Goal: Task Accomplishment & Management: Manage account settings

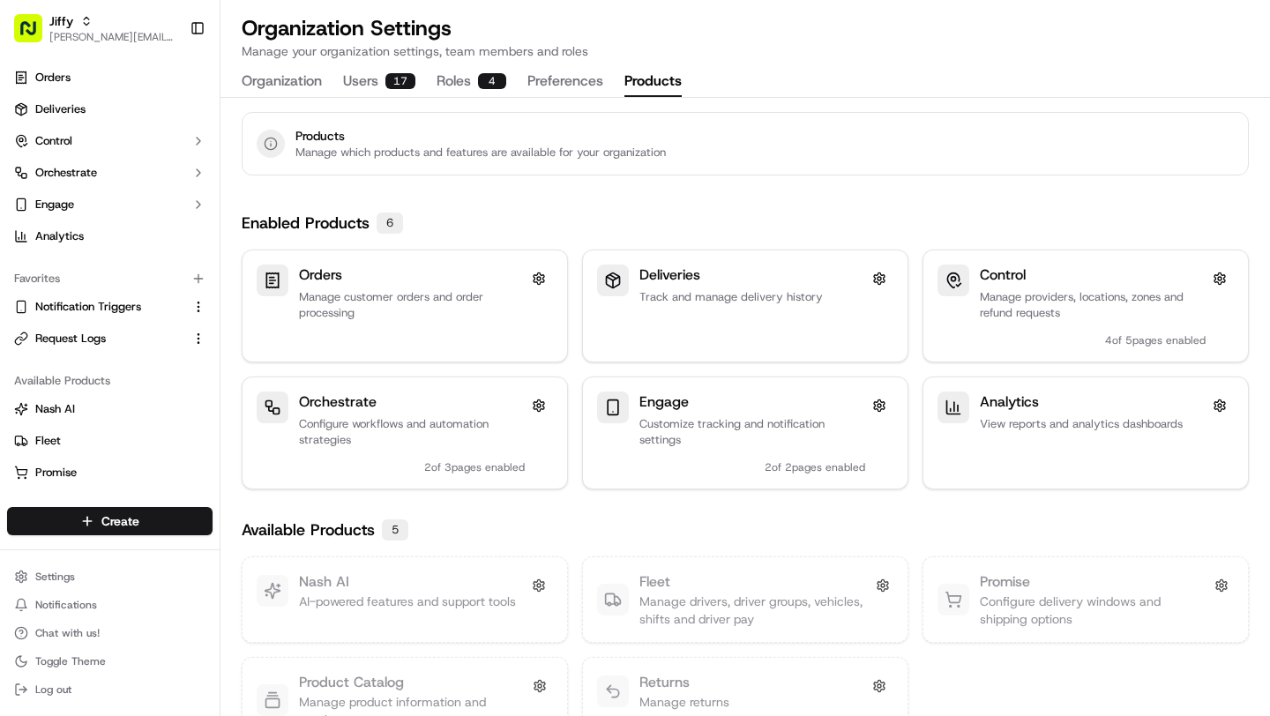
scroll to position [49, 0]
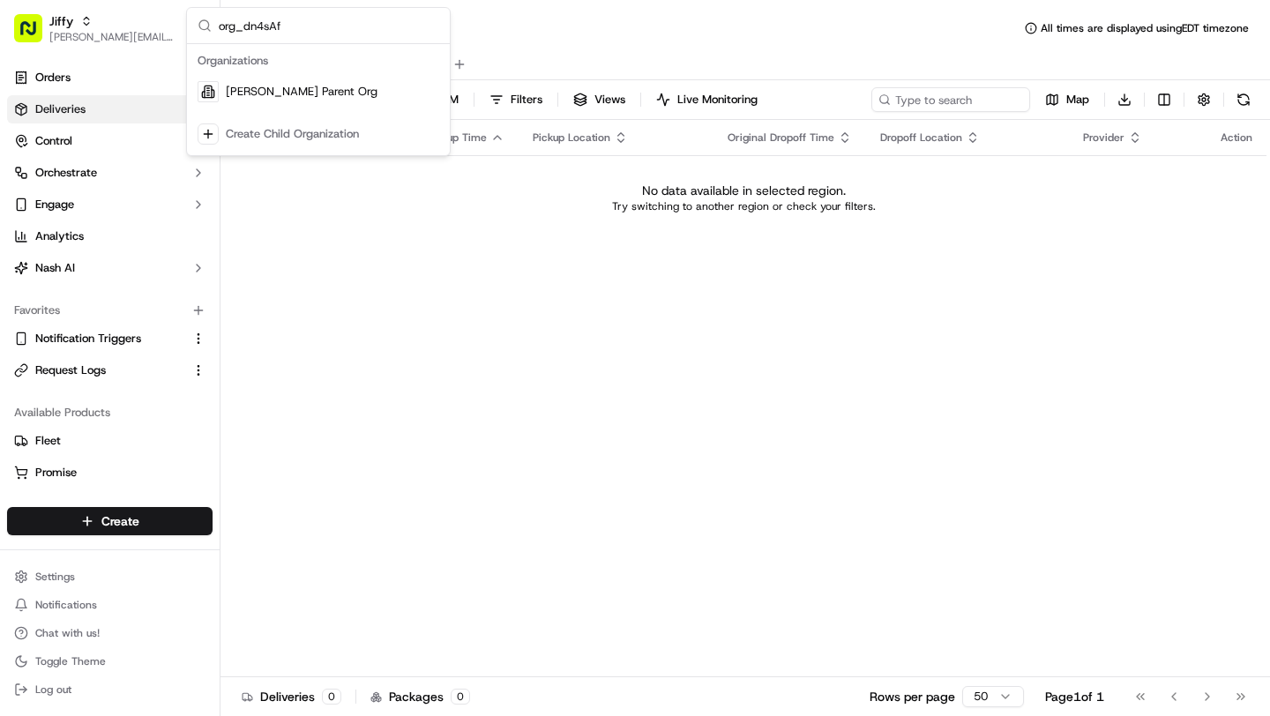
type input "org_dn4sAf"
click at [329, 84] on div "[PERSON_NAME] Parent Org" at bounding box center [319, 91] width 256 height 35
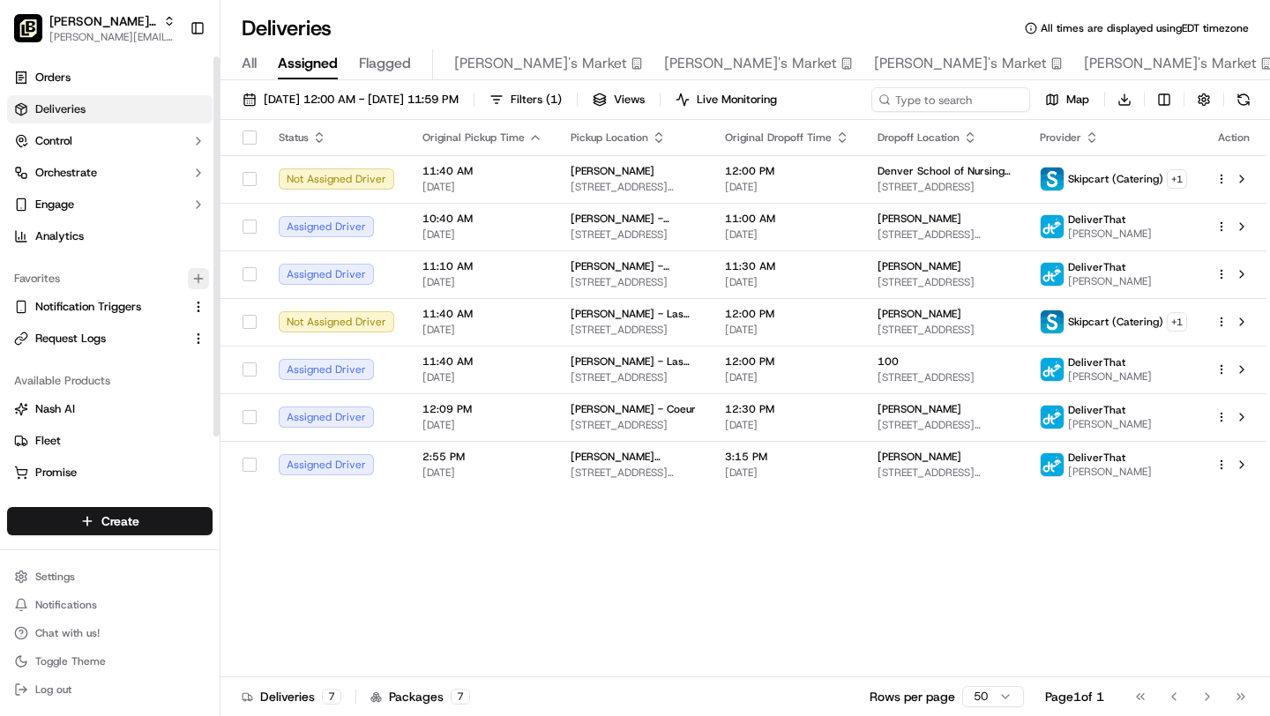
click at [195, 279] on icon "button" at bounding box center [198, 279] width 8 height 0
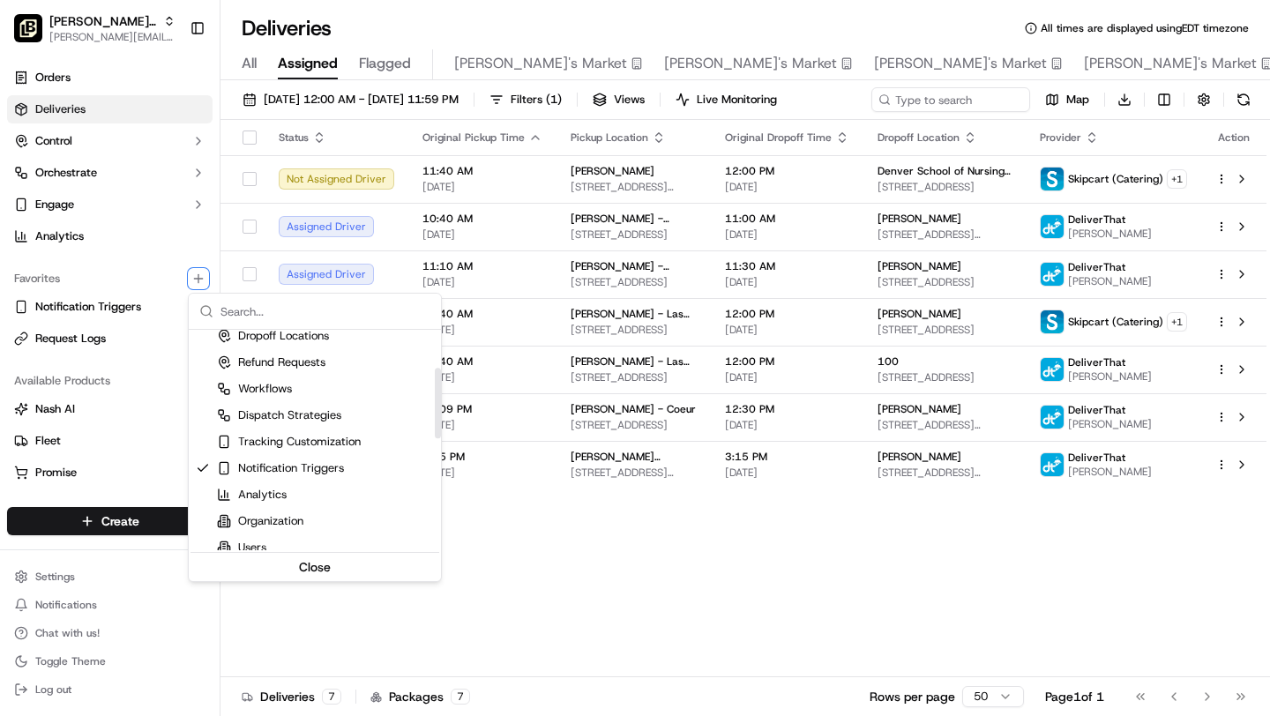
scroll to position [123, 0]
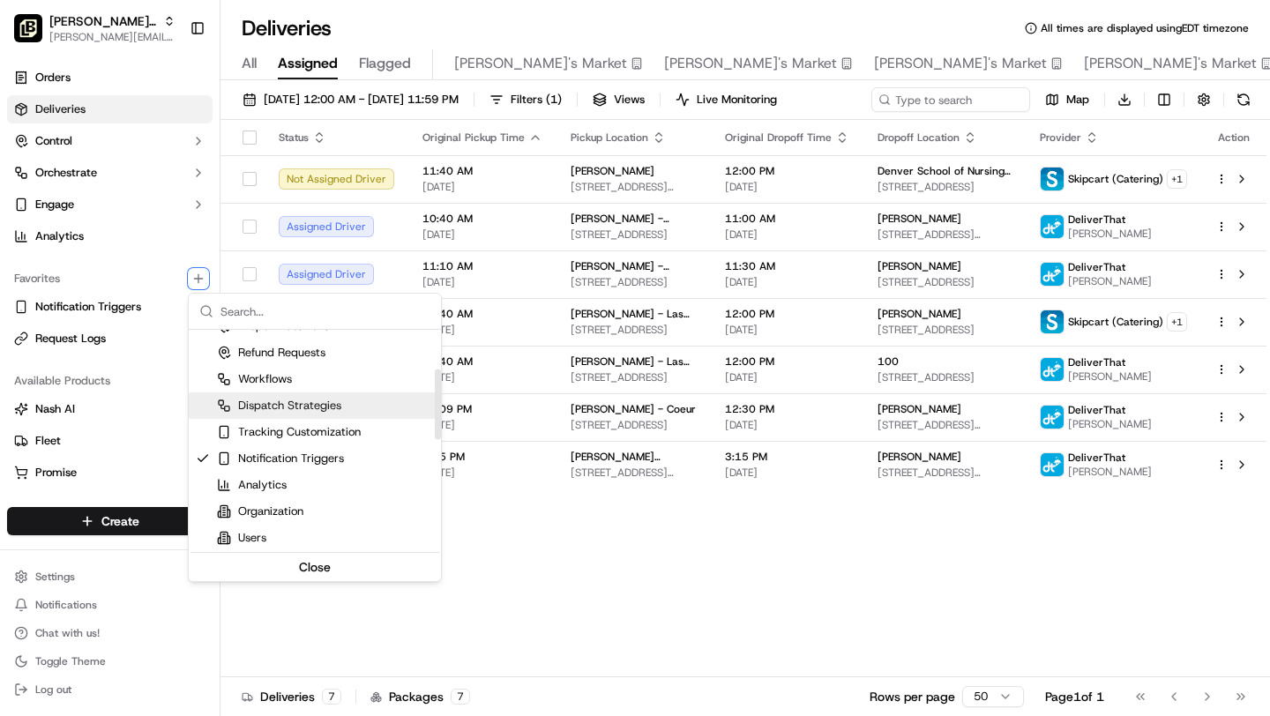
click at [312, 411] on div "Dispatch Strategies" at bounding box center [279, 406] width 124 height 16
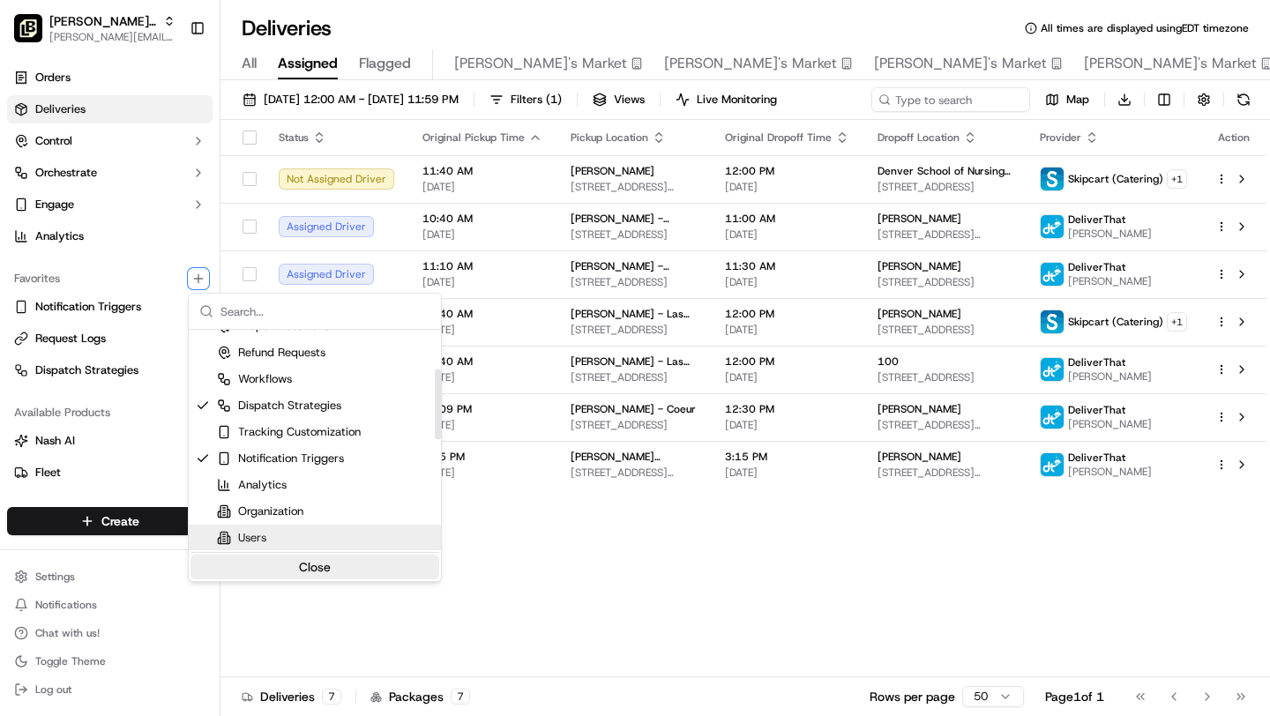
click at [312, 569] on button "Close" at bounding box center [315, 567] width 249 height 25
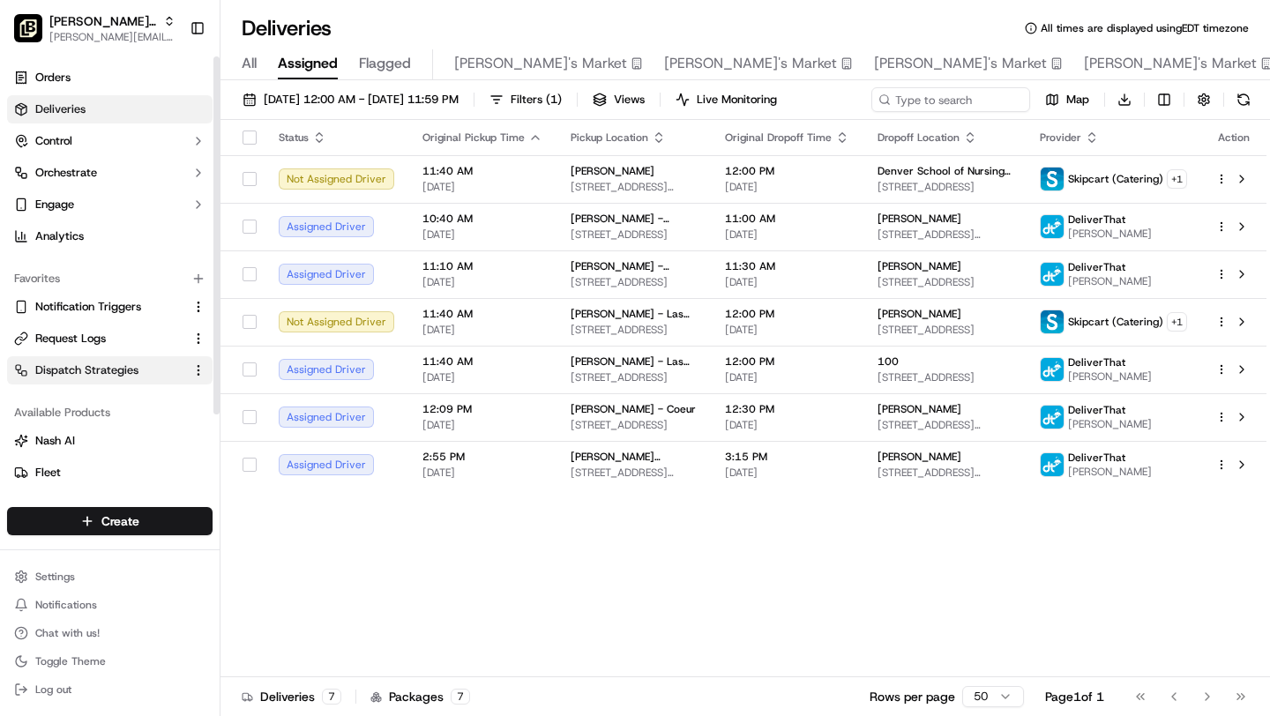
click at [100, 374] on span "Dispatch Strategies" at bounding box center [86, 371] width 103 height 16
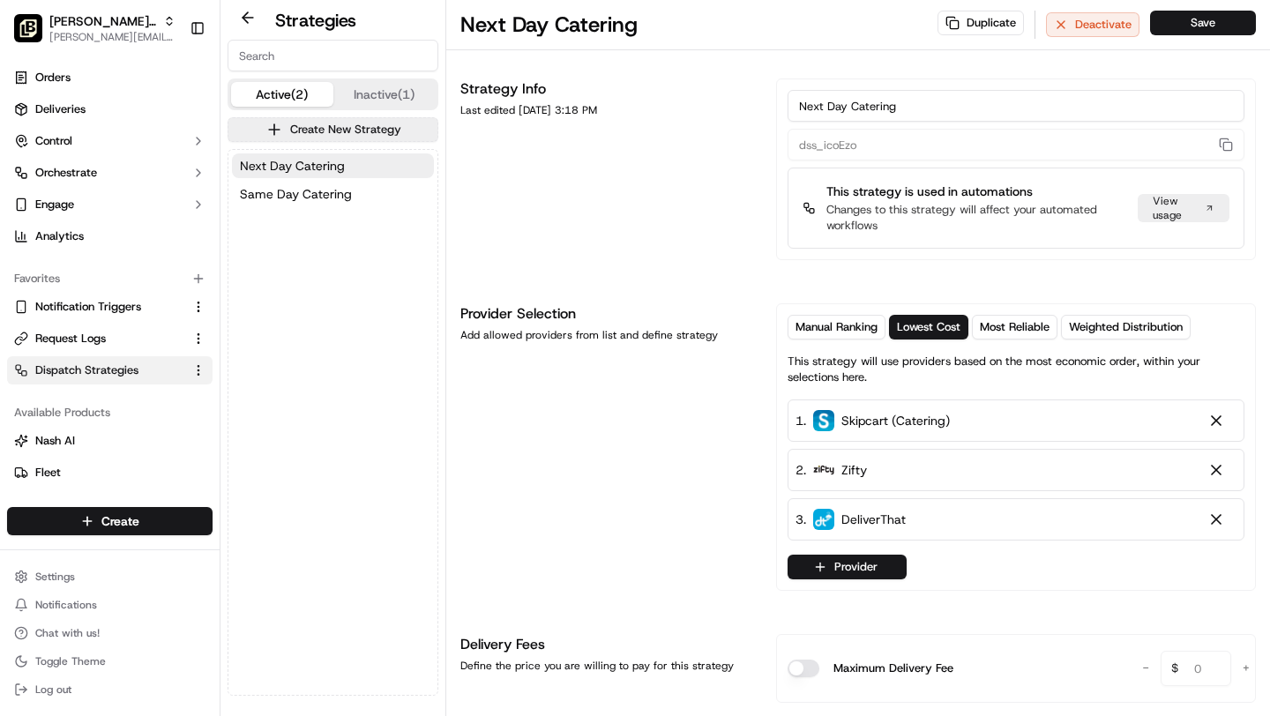
click at [400, 75] on div "Strategies Active (2) Inactive (1) Create New Strategy Next Day Catering Same D…" at bounding box center [333, 358] width 211 height 702
click at [400, 86] on button "Inactive (1)" at bounding box center [384, 94] width 102 height 25
click at [279, 97] on button "Active (2)" at bounding box center [282, 94] width 102 height 25
click at [819, 328] on span "Manual Ranking" at bounding box center [837, 327] width 82 height 16
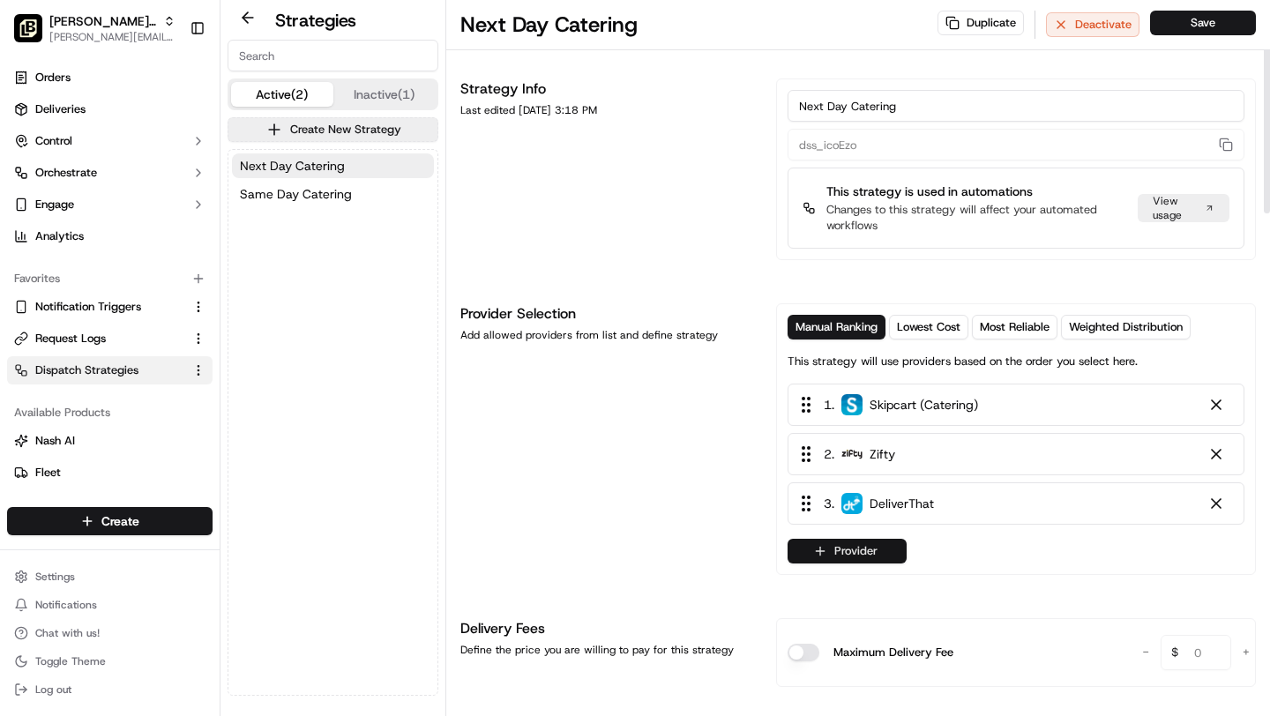
click at [813, 549] on icon "button" at bounding box center [820, 551] width 14 height 14
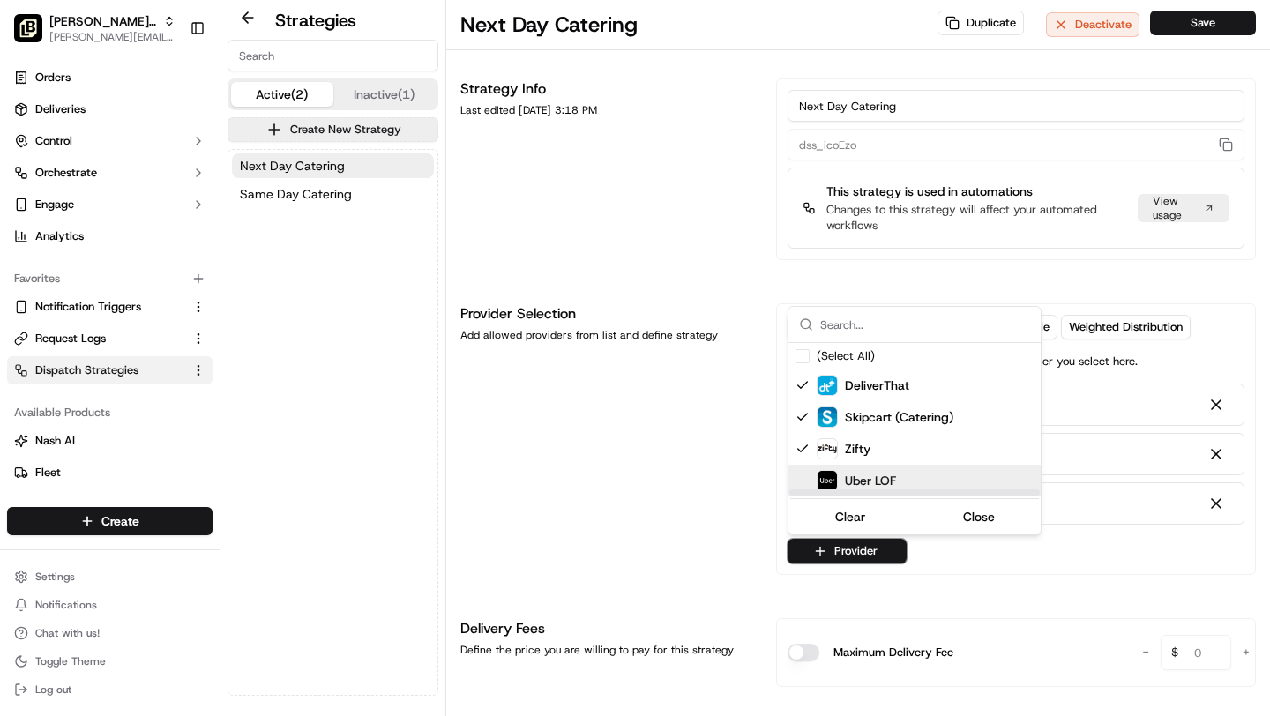
click at [856, 484] on span "Uber LOF" at bounding box center [870, 481] width 51 height 18
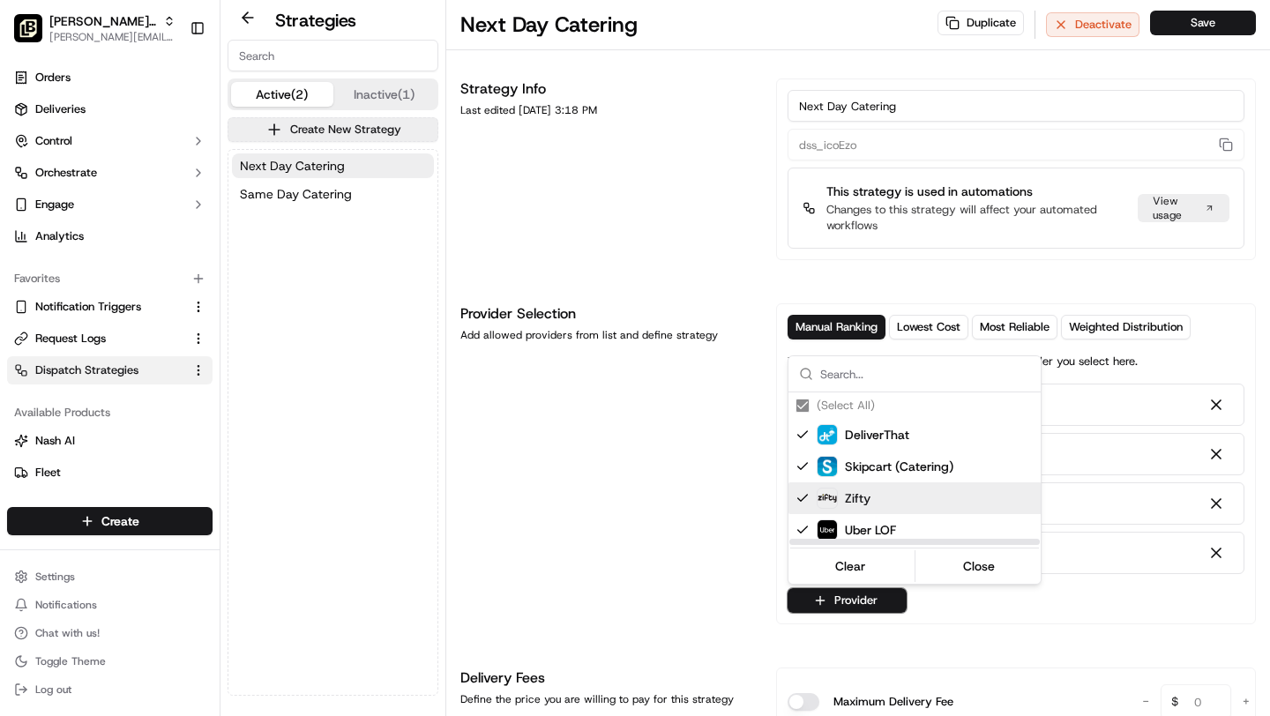
click at [736, 482] on html "Pei Wei Parent Org brittany@usenash.com Toggle Sidebar Orders Deliveries Contro…" at bounding box center [635, 358] width 1270 height 716
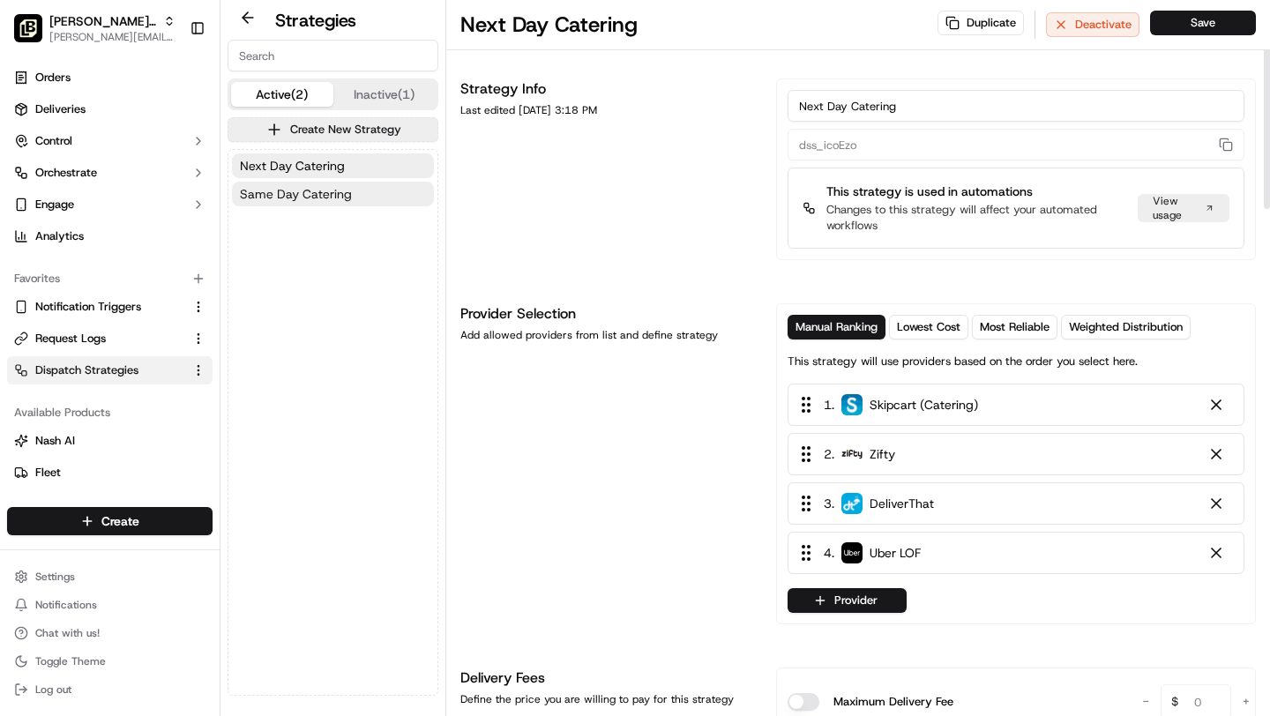
click at [333, 203] on button "Same Day Catering" at bounding box center [333, 194] width 202 height 25
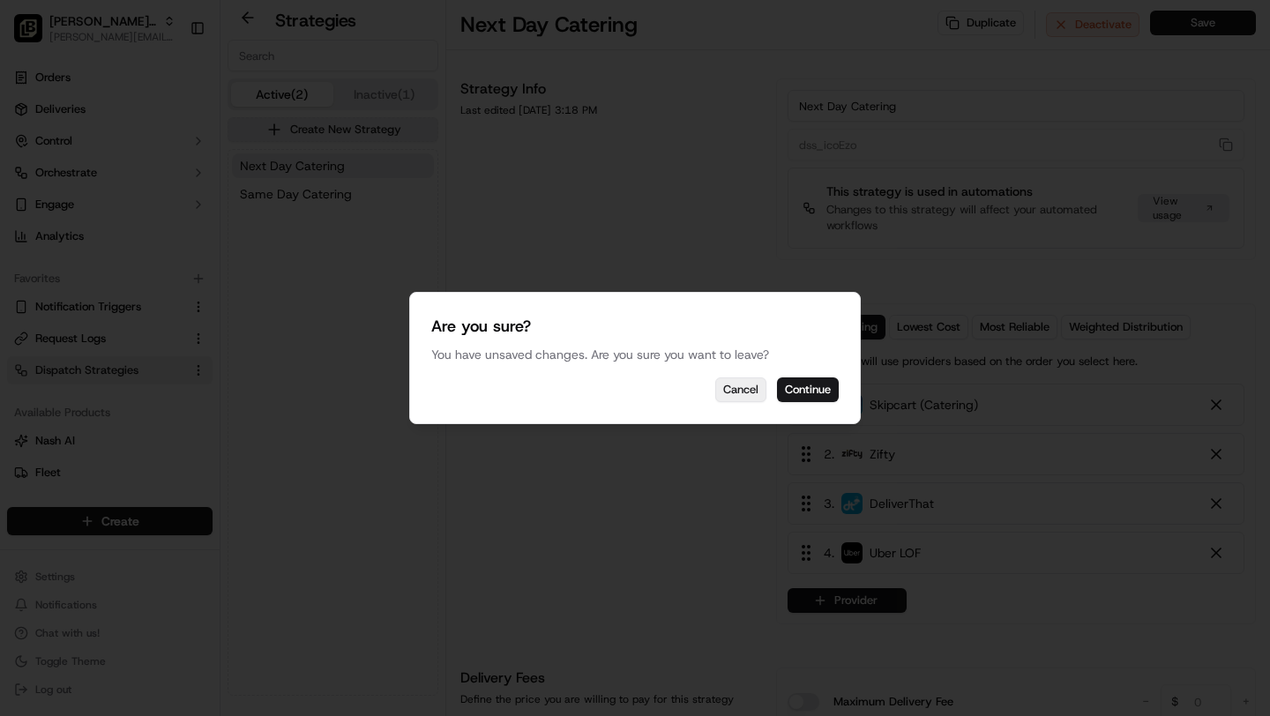
click at [723, 396] on button "Cancel" at bounding box center [740, 390] width 51 height 25
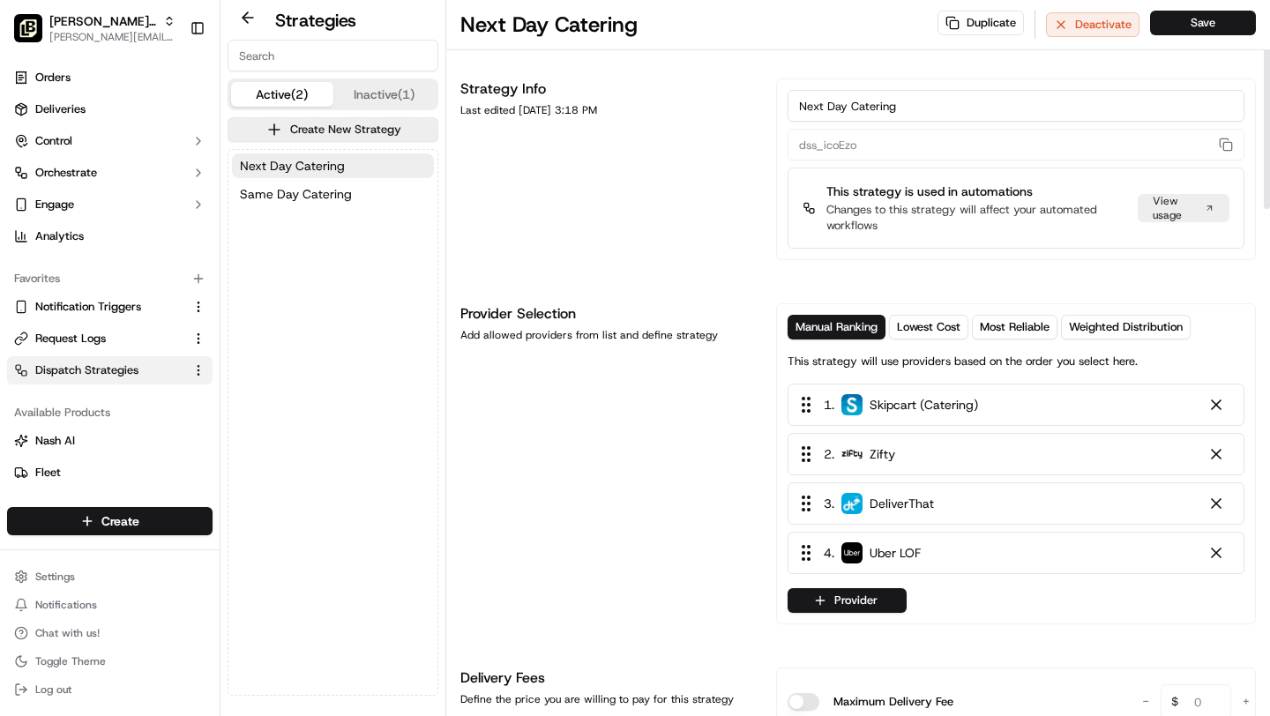
click at [1206, 26] on button "Save" at bounding box center [1203, 23] width 106 height 25
click at [351, 193] on button "Same Day Catering" at bounding box center [333, 194] width 202 height 25
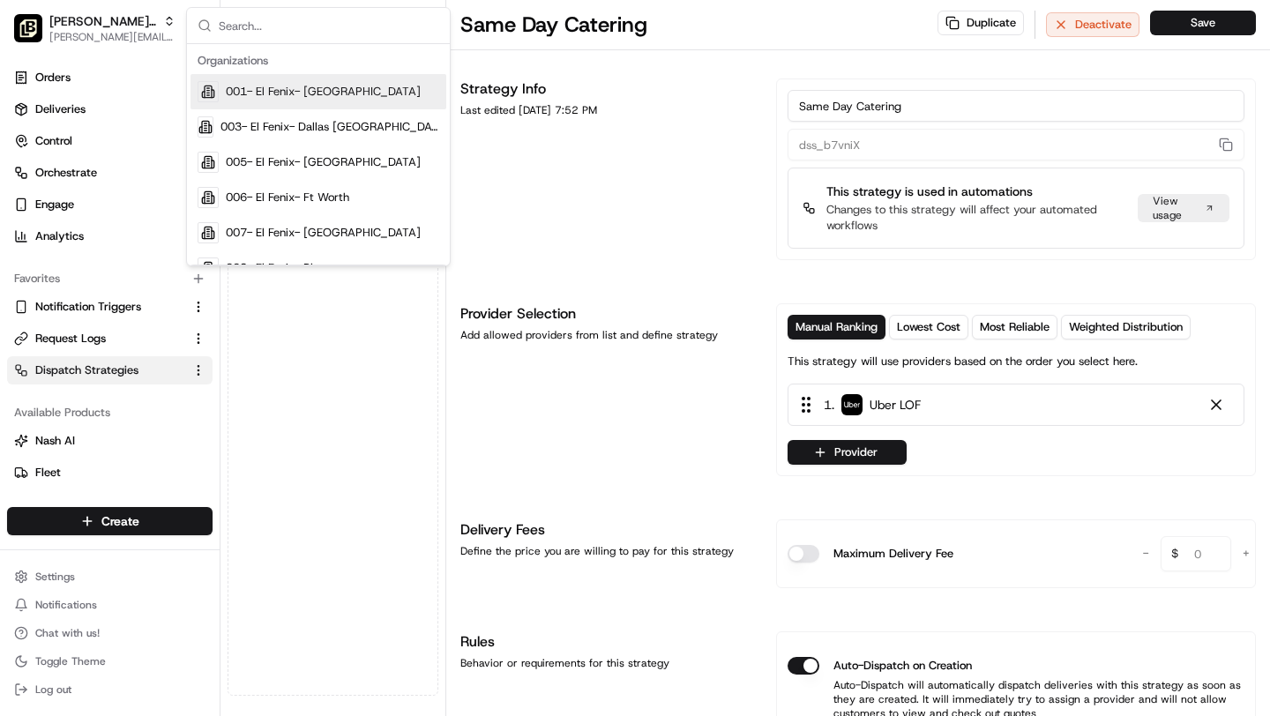
type input "org_KoRh7f"
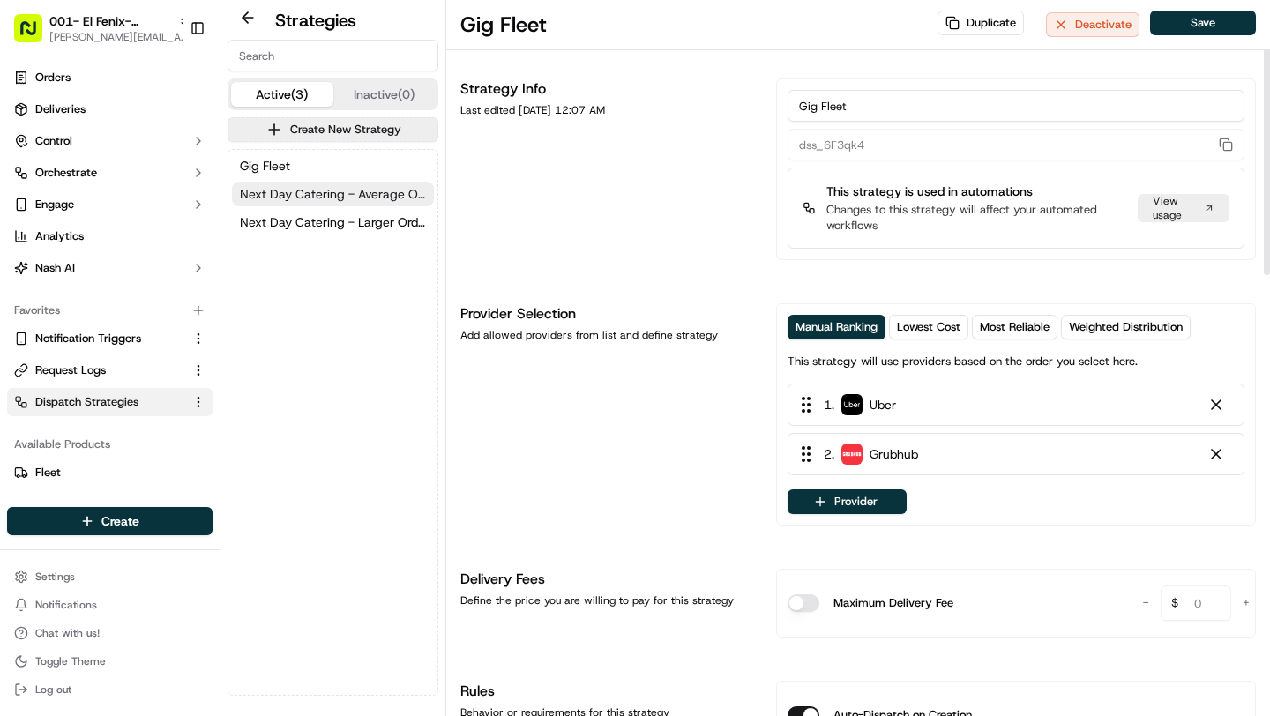
click at [403, 185] on span "Next Day Catering - Average Orders" at bounding box center [333, 194] width 186 height 18
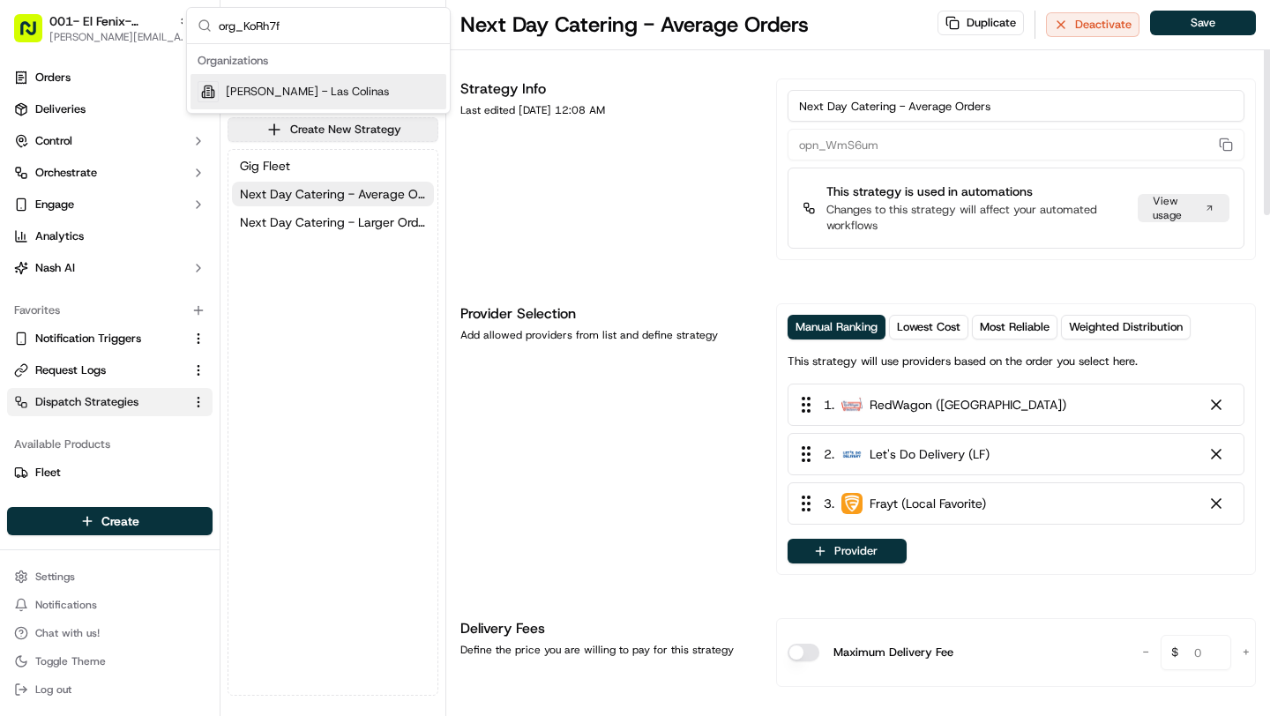
type input "org_KoRh7f"
click at [361, 99] on div "Pei Wei - Las Colinas" at bounding box center [319, 91] width 256 height 35
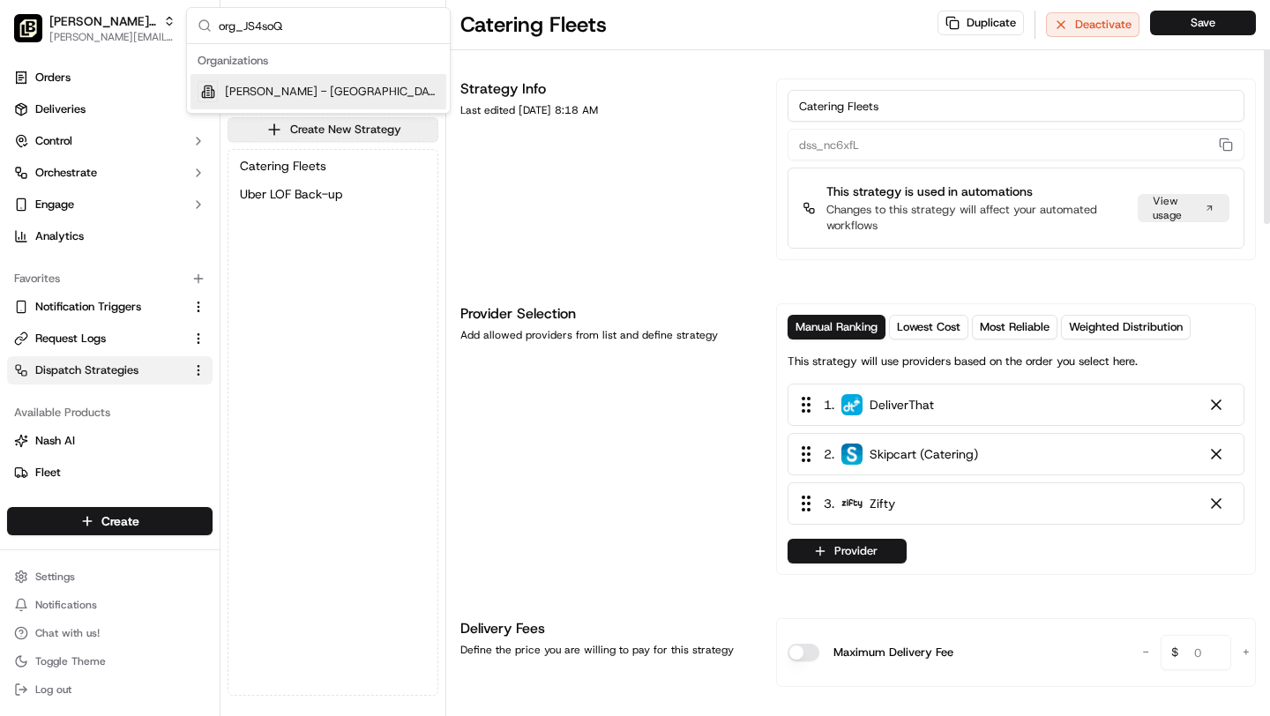
type input "org_JS4soQ"
click at [311, 86] on span "Pei Wei - Uptown" at bounding box center [332, 92] width 214 height 16
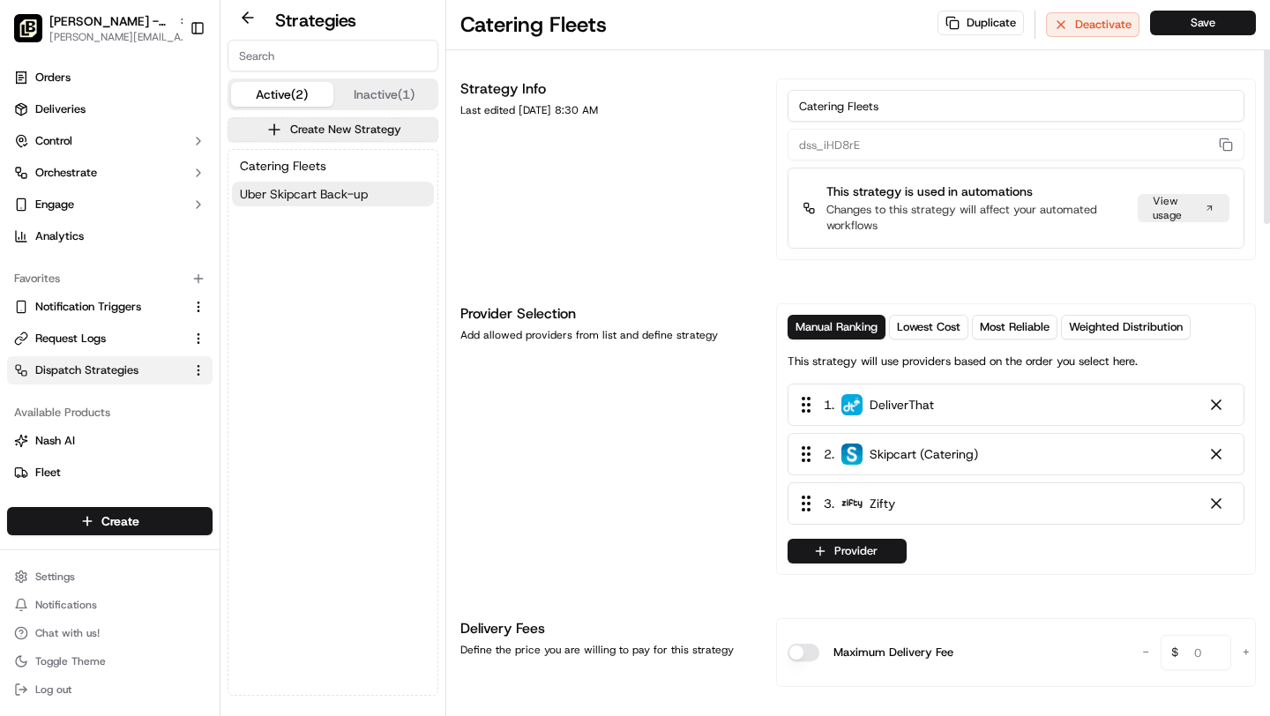
click at [349, 191] on span "Uber Skipcart Back-up" at bounding box center [304, 194] width 128 height 18
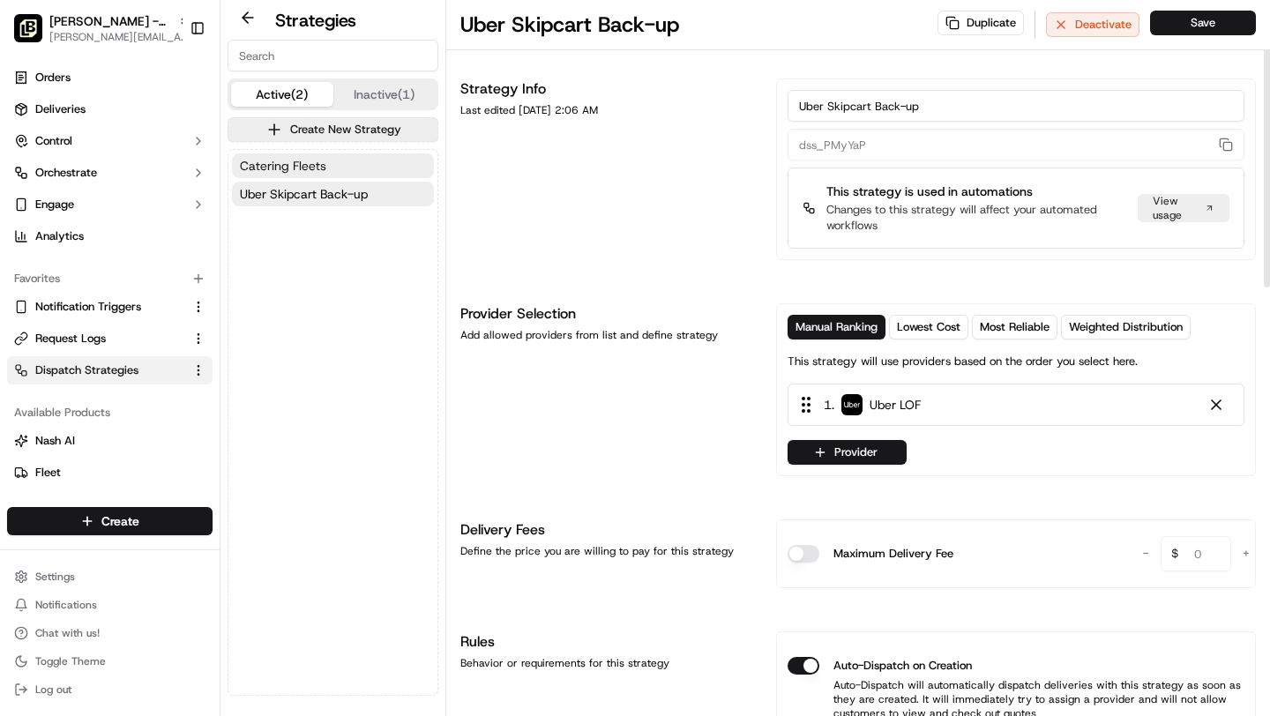
click at [338, 167] on button "Catering Fleets" at bounding box center [333, 165] width 202 height 25
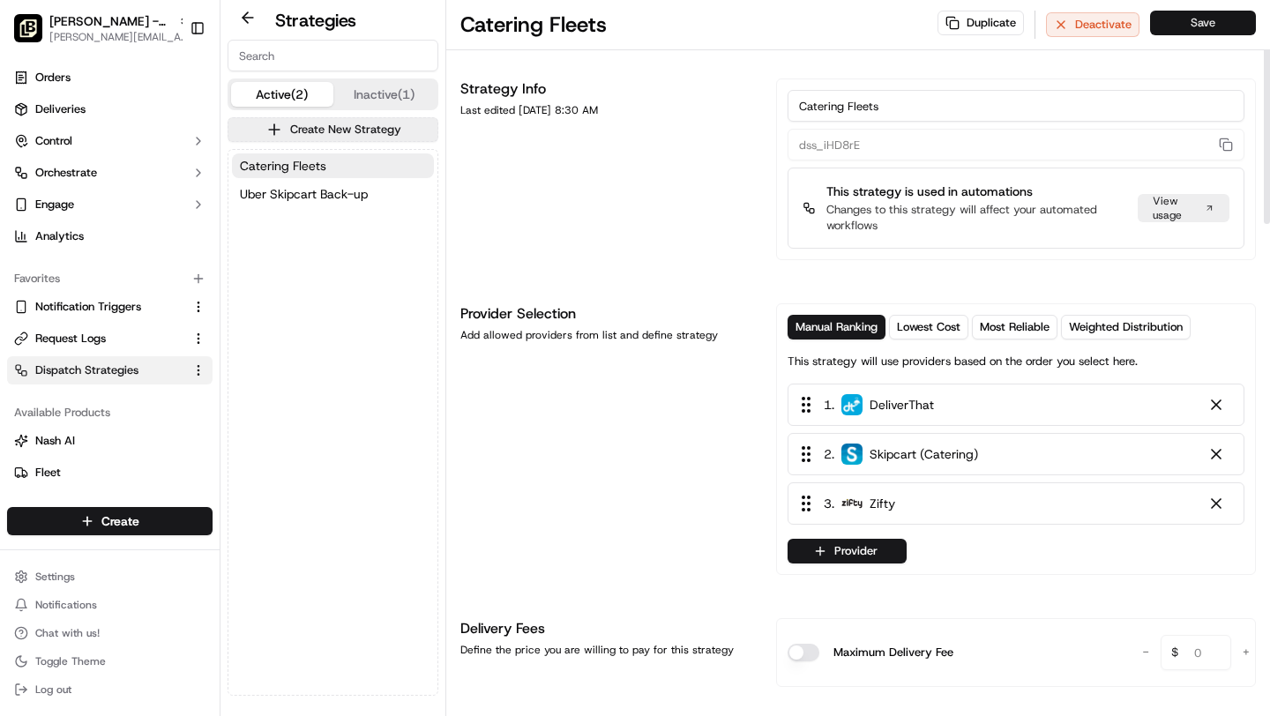
click at [1199, 33] on button "Save" at bounding box center [1203, 23] width 106 height 25
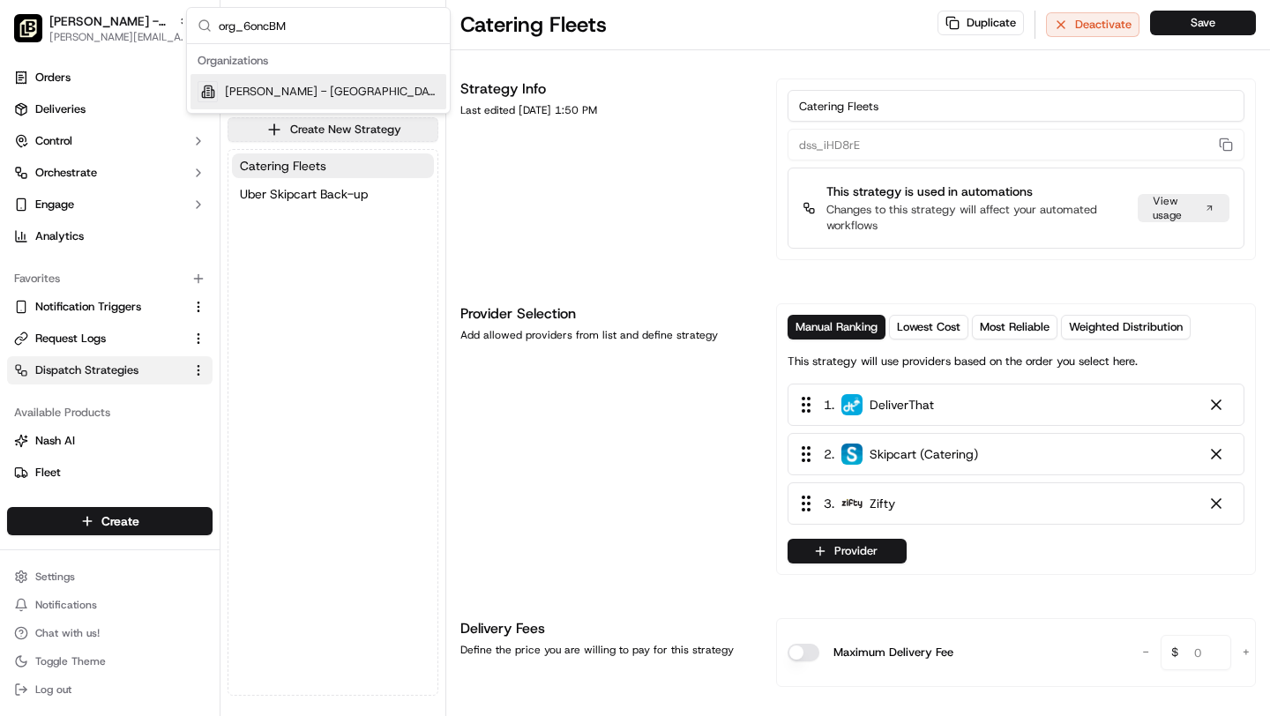
type input "org_6oncBM"
click at [296, 91] on span "Pei Wei - Tampa" at bounding box center [332, 92] width 214 height 16
click at [329, 165] on button "Catering Fleets" at bounding box center [333, 165] width 202 height 25
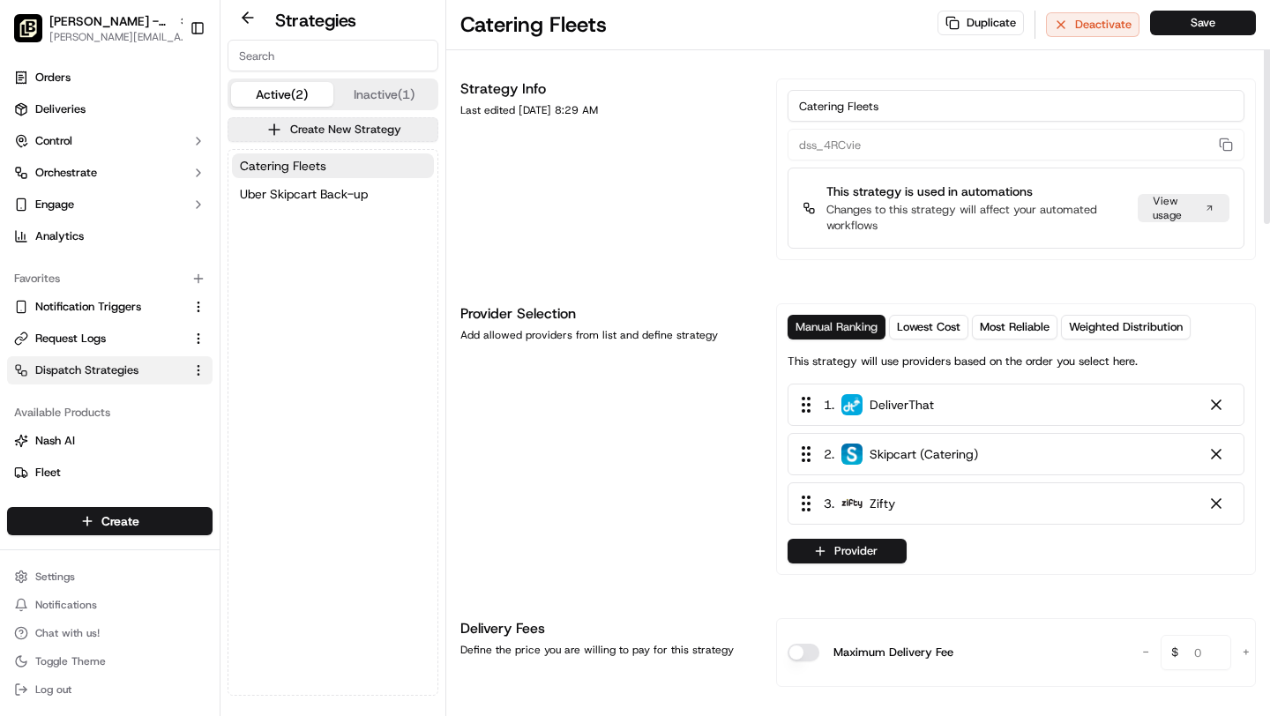
click at [818, 325] on span "Manual Ranking" at bounding box center [837, 327] width 82 height 16
click at [834, 552] on button "Provider" at bounding box center [847, 551] width 119 height 25
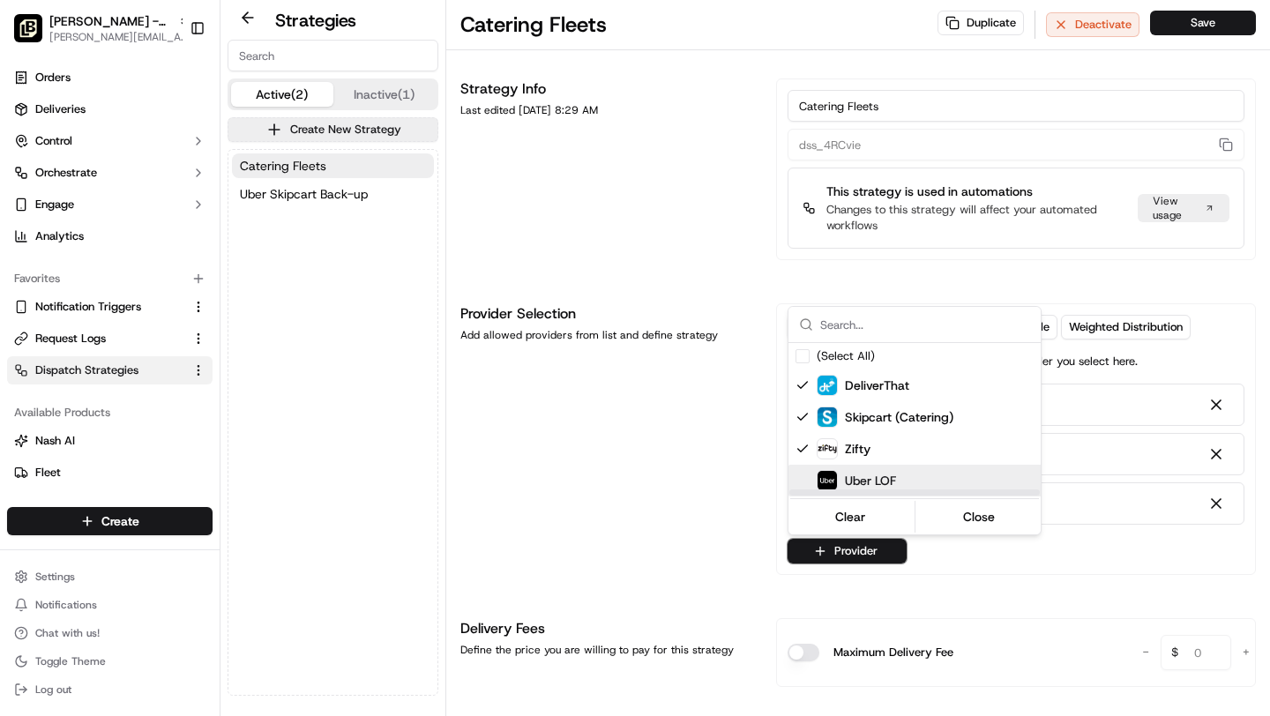
click at [861, 483] on span "Uber LOF" at bounding box center [870, 481] width 51 height 18
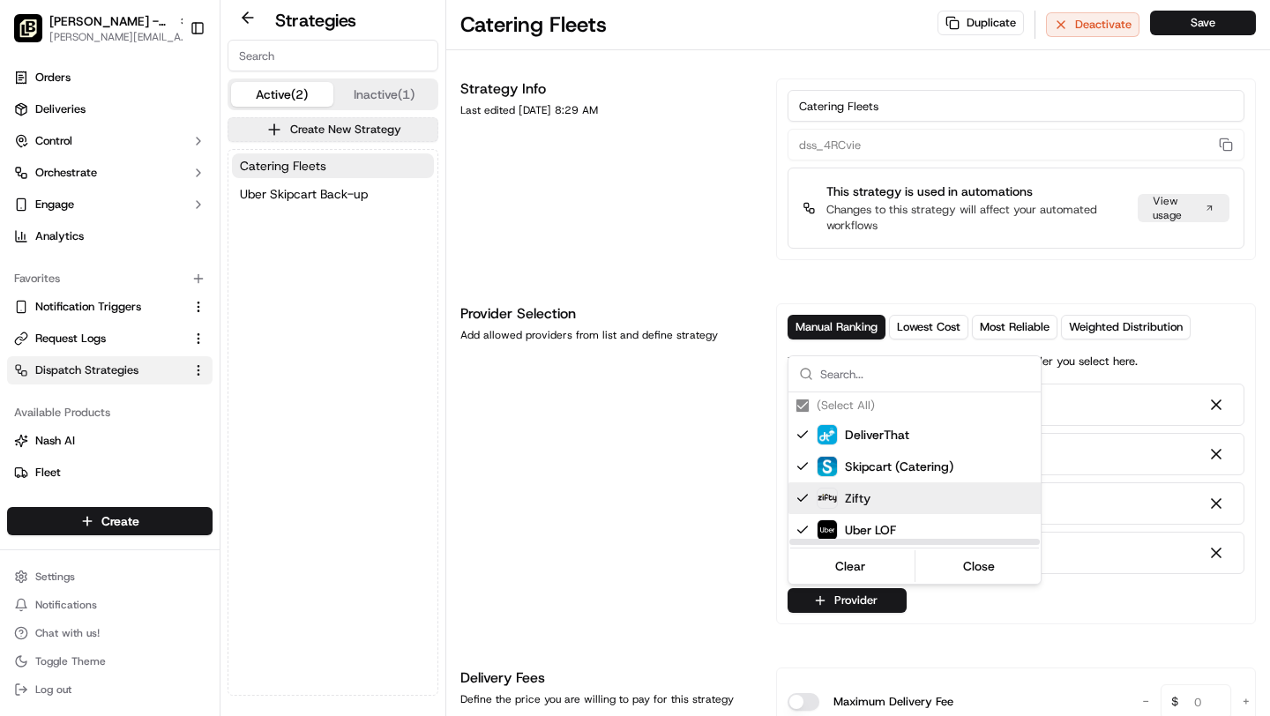
drag, startPoint x: 729, startPoint y: 477, endPoint x: 722, endPoint y: 485, distance: 10.1
click at [729, 477] on html "Pei Wei - Tampa brittany@usenash.com Toggle Sidebar Orders Deliveries Control O…" at bounding box center [635, 358] width 1270 height 716
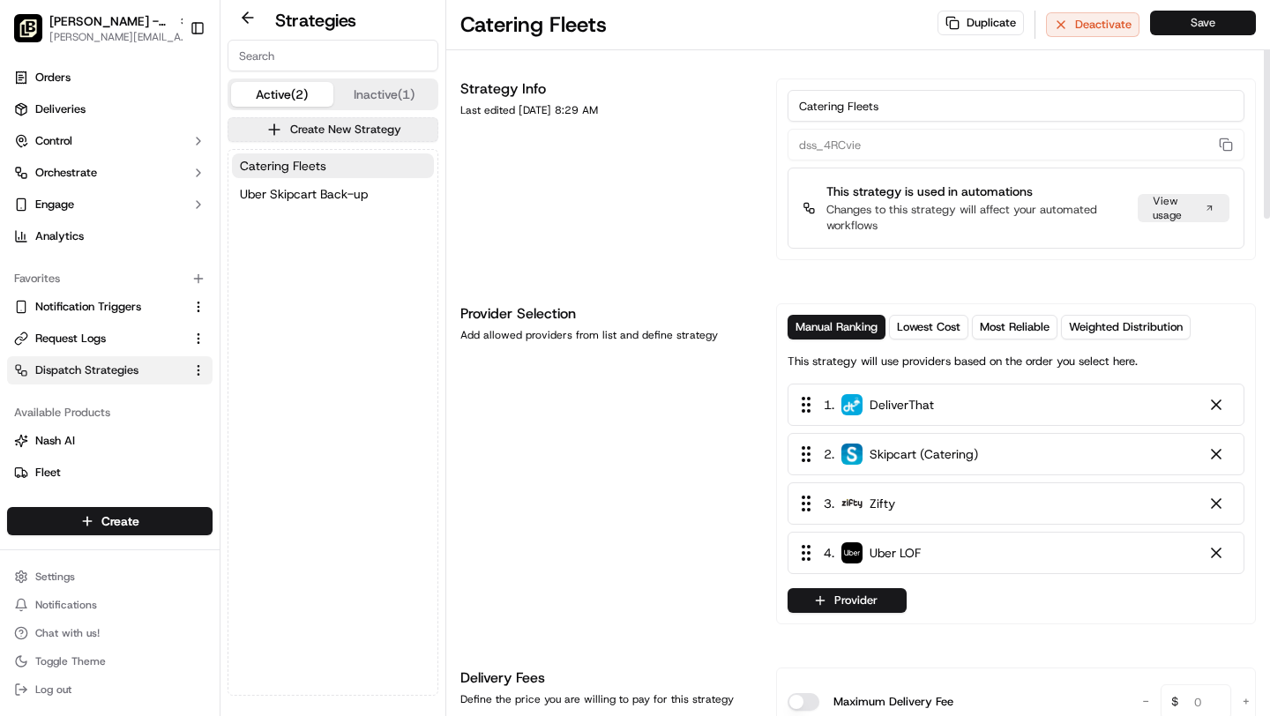
click at [1212, 28] on button "Save" at bounding box center [1203, 23] width 106 height 25
click at [325, 195] on span "Uber Skipcart Back-up" at bounding box center [304, 194] width 128 height 18
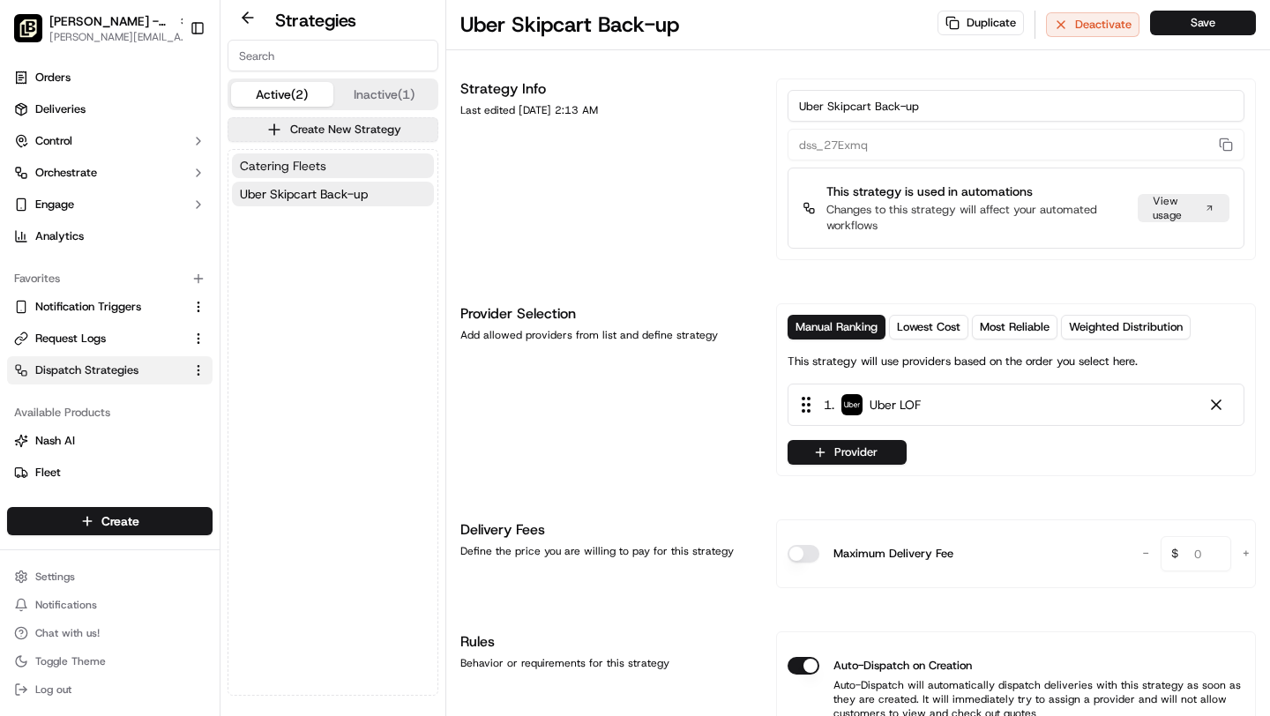
click at [318, 167] on span "Catering Fleets" at bounding box center [283, 166] width 86 height 18
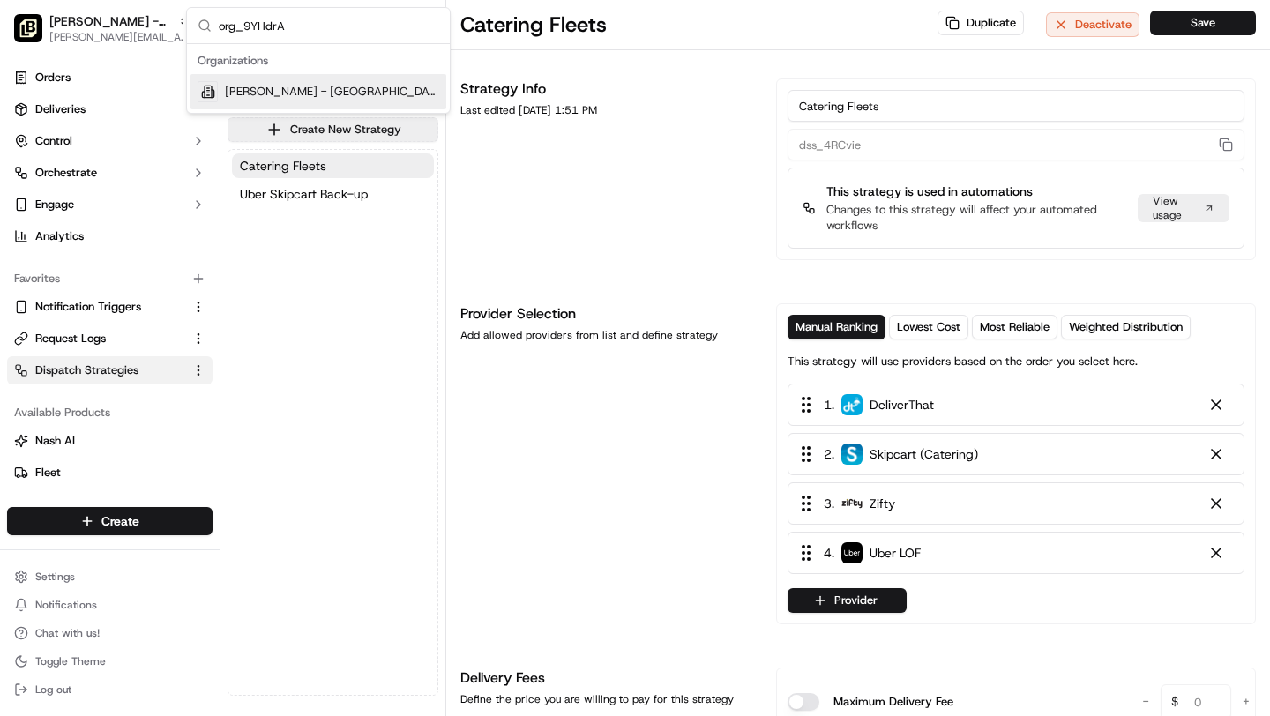
type input "org_9YHdrA"
click at [303, 87] on span "Pei Wei - Gulf Coast" at bounding box center [332, 92] width 214 height 16
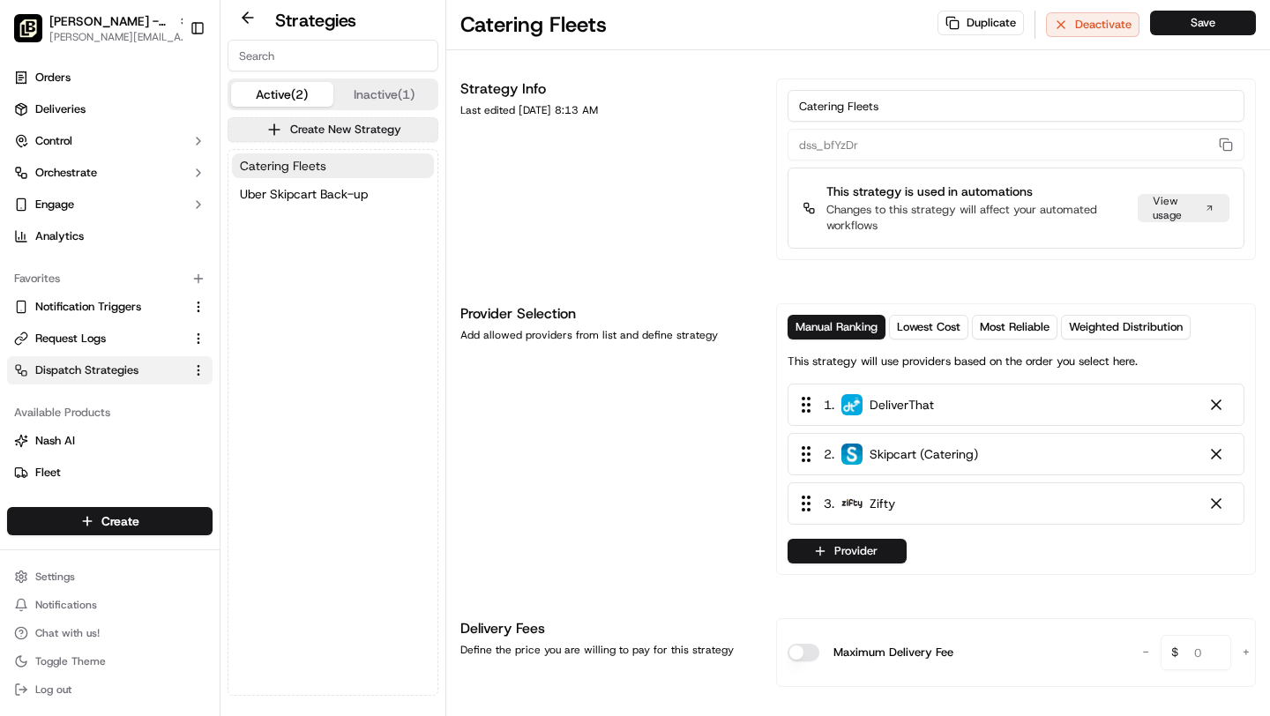
click at [278, 173] on span "Catering Fleets" at bounding box center [283, 166] width 86 height 18
click at [849, 558] on button "Provider" at bounding box center [847, 551] width 119 height 25
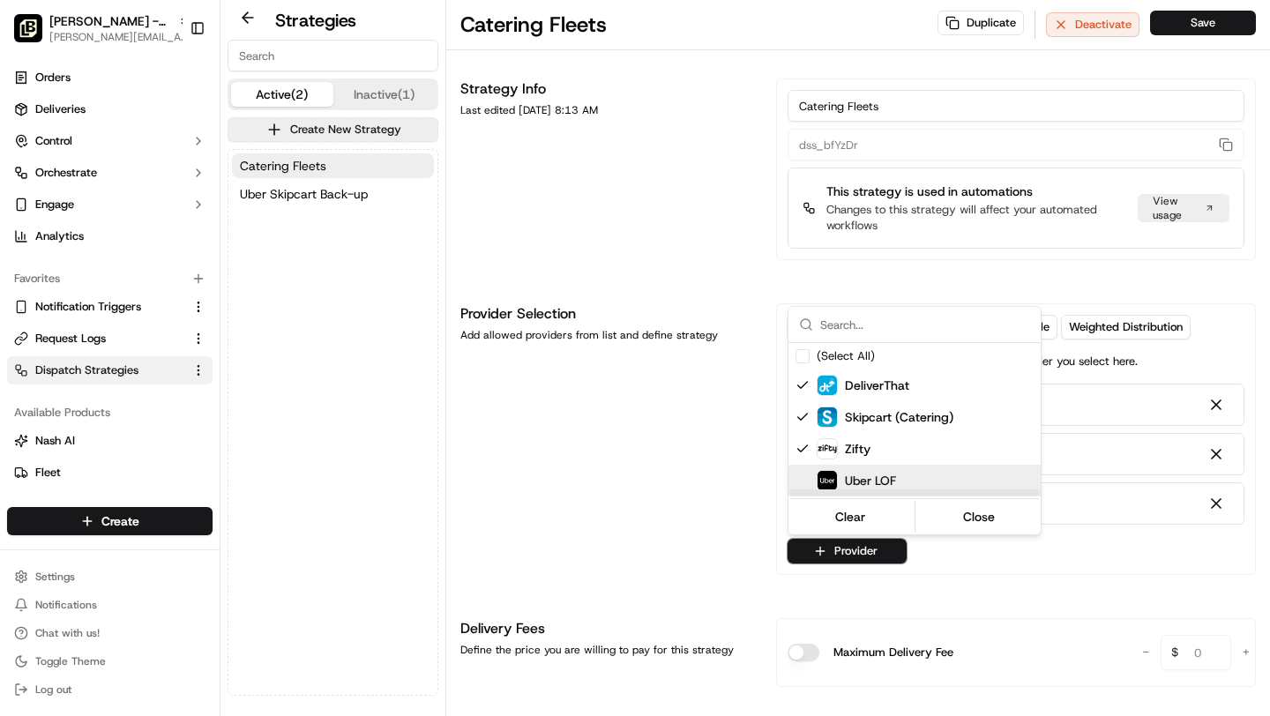
click at [849, 472] on span "Uber LOF" at bounding box center [870, 481] width 51 height 18
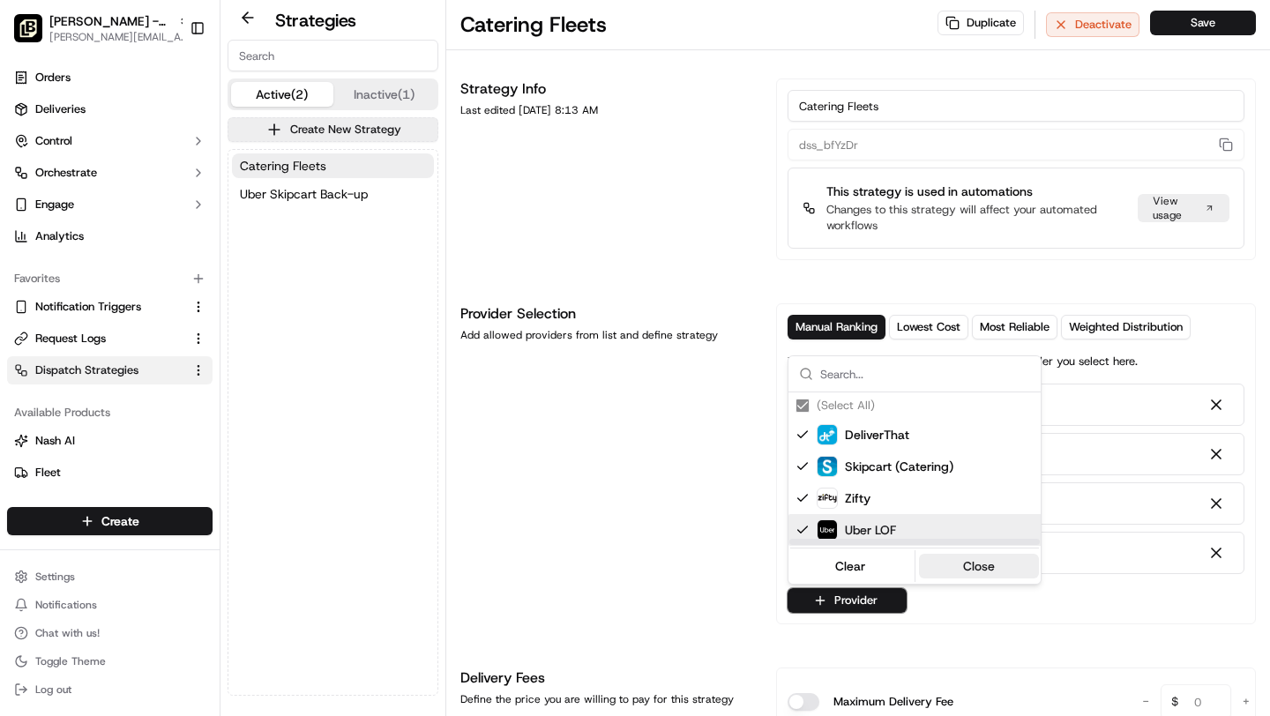
click at [1001, 566] on button "Close" at bounding box center [979, 566] width 121 height 25
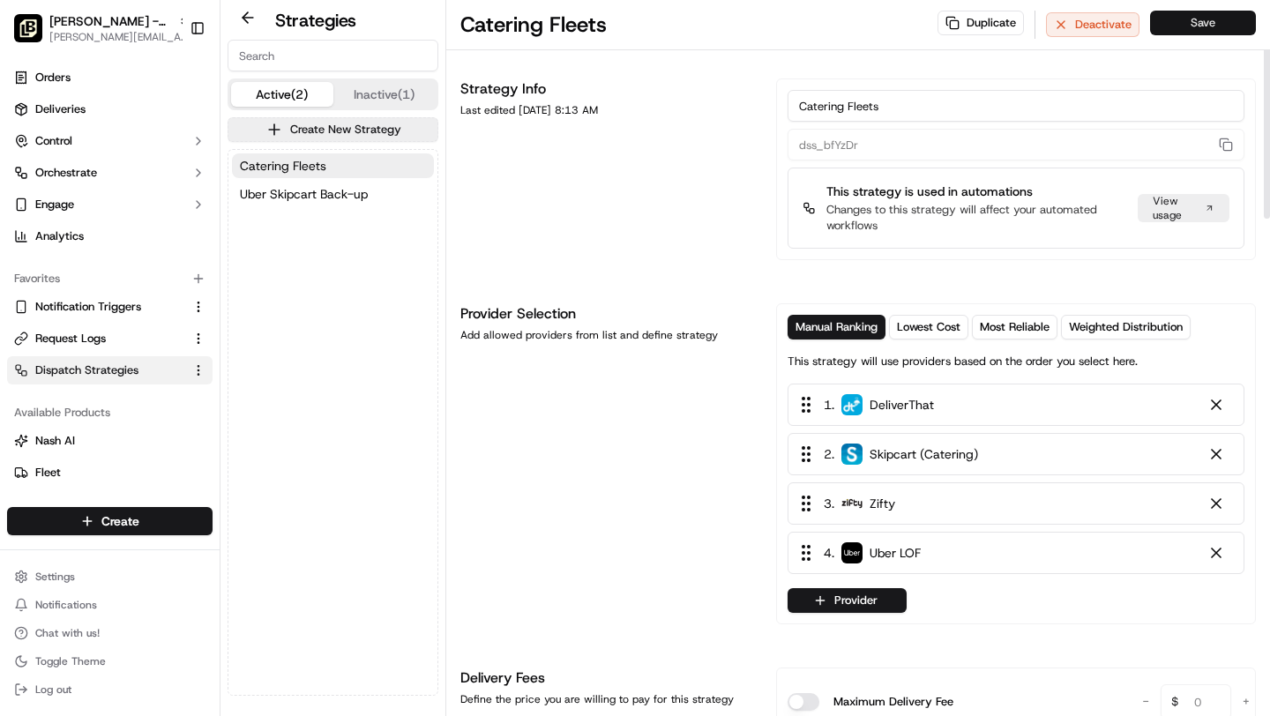
click at [1230, 23] on button "Save" at bounding box center [1203, 23] width 106 height 25
click at [76, 106] on span "Deliveries" at bounding box center [60, 109] width 50 height 16
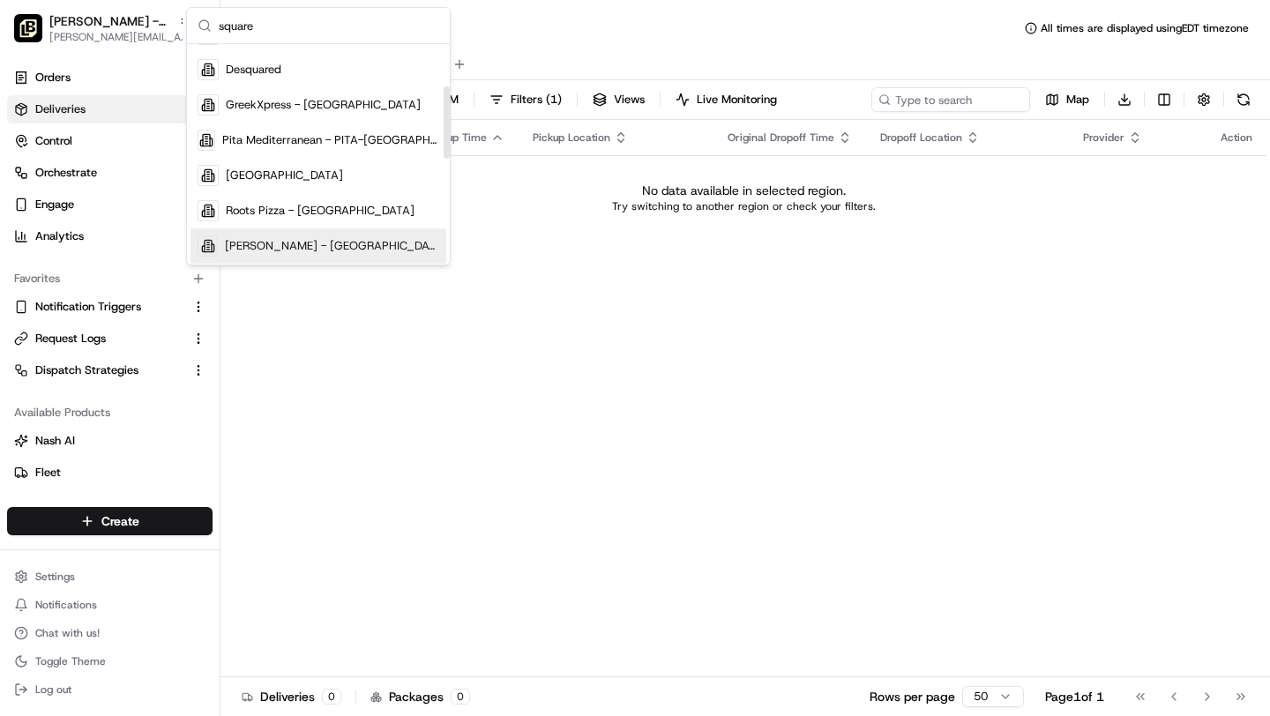
scroll to position [186, 0]
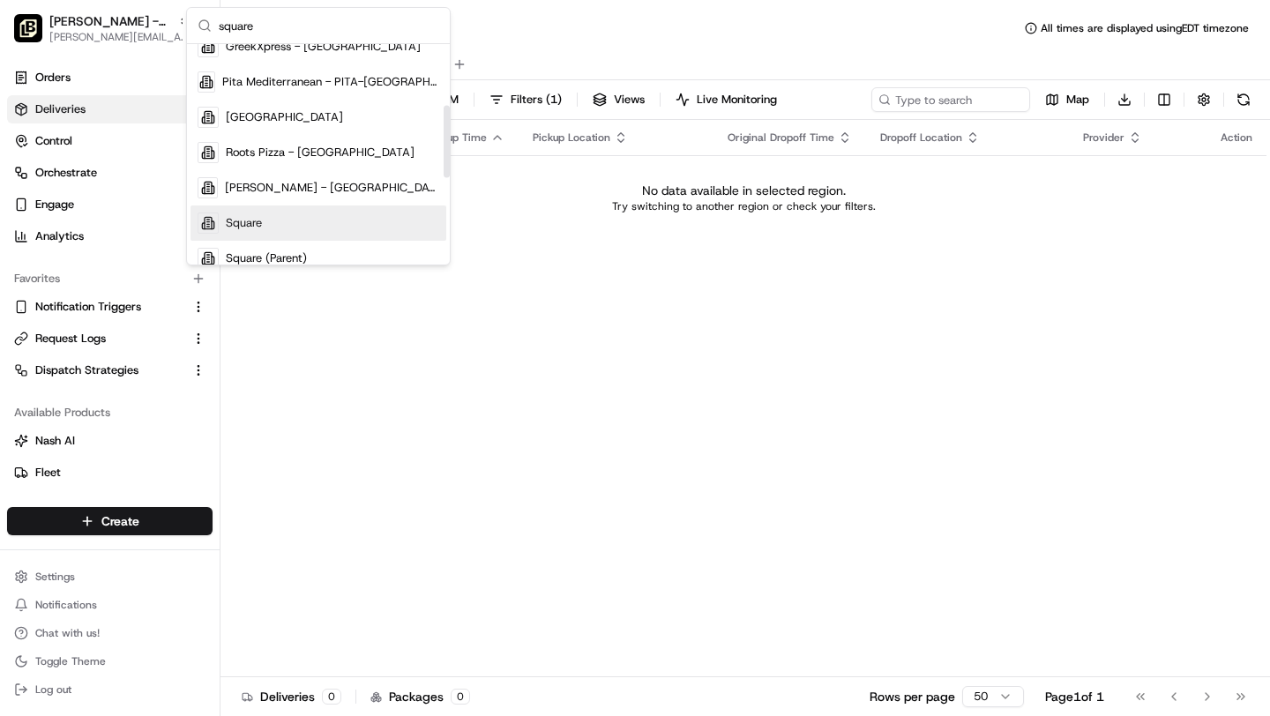
type input "square"
click at [274, 228] on div "Square" at bounding box center [319, 223] width 256 height 35
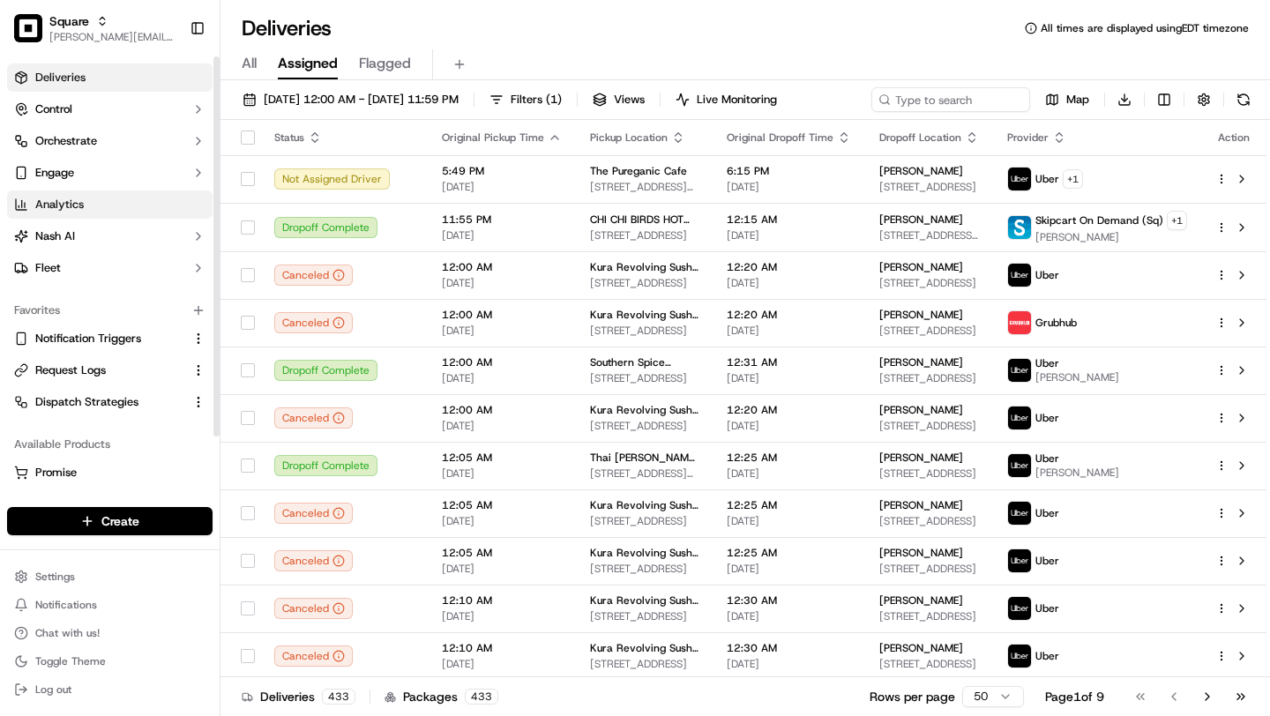
click at [68, 196] on link "Analytics" at bounding box center [110, 205] width 206 height 28
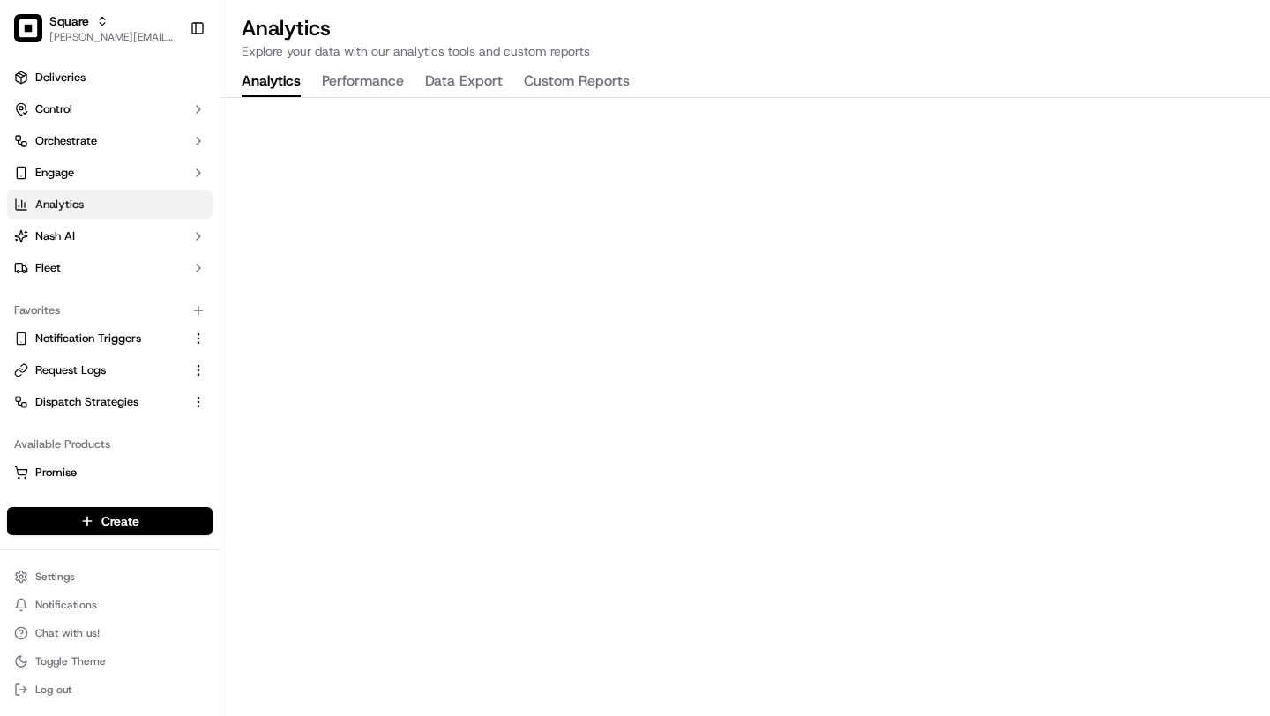
click at [476, 86] on button "Data Export" at bounding box center [464, 82] width 78 height 30
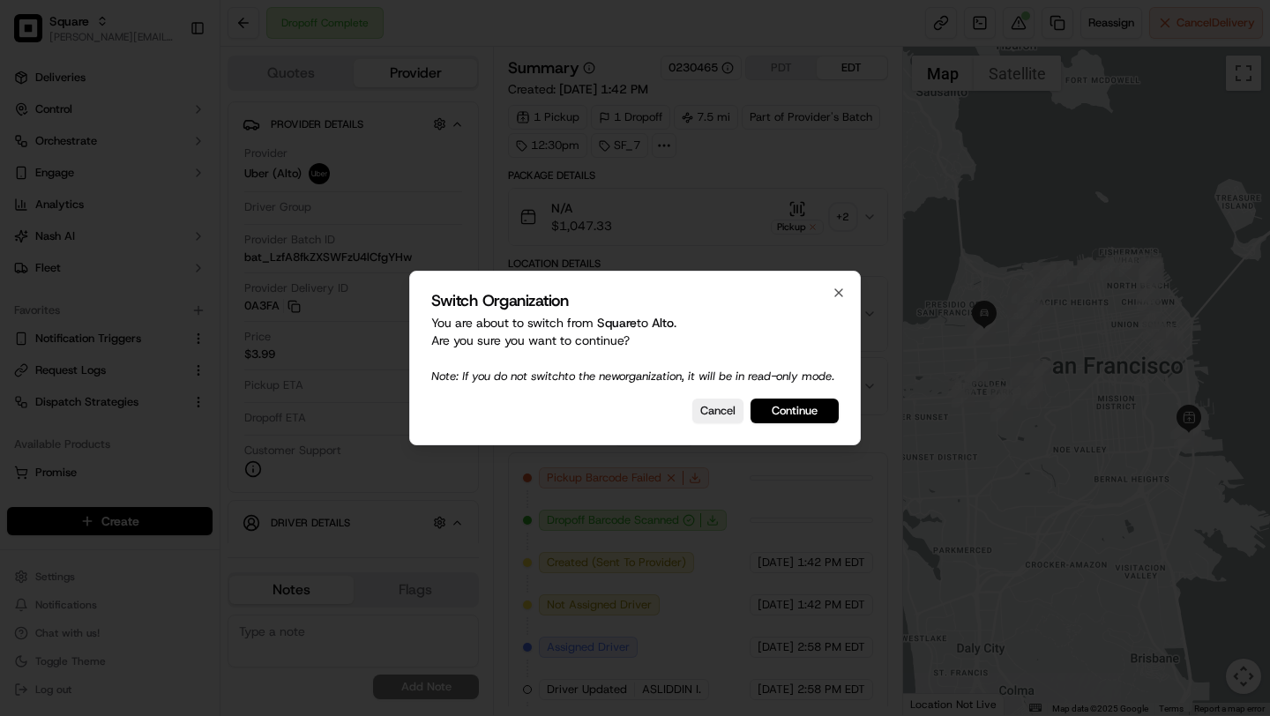
click at [795, 421] on button "Continue" at bounding box center [795, 411] width 88 height 25
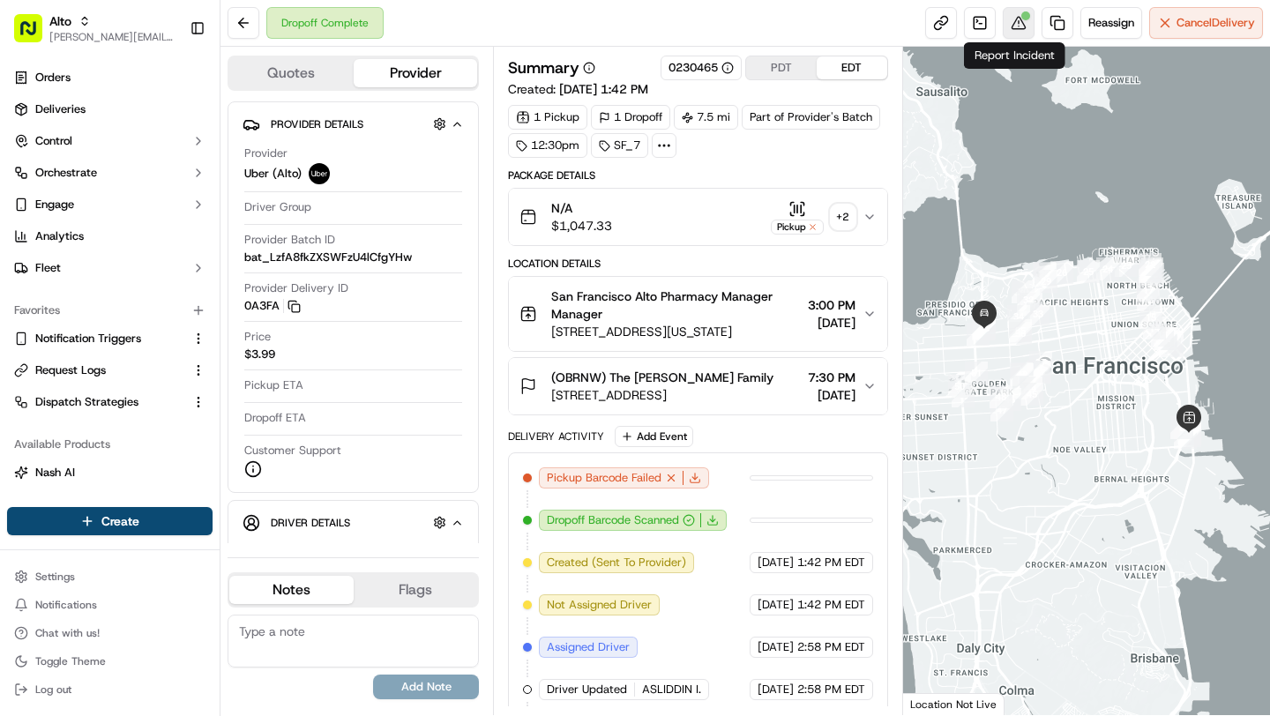
click at [1016, 27] on button at bounding box center [1019, 23] width 32 height 32
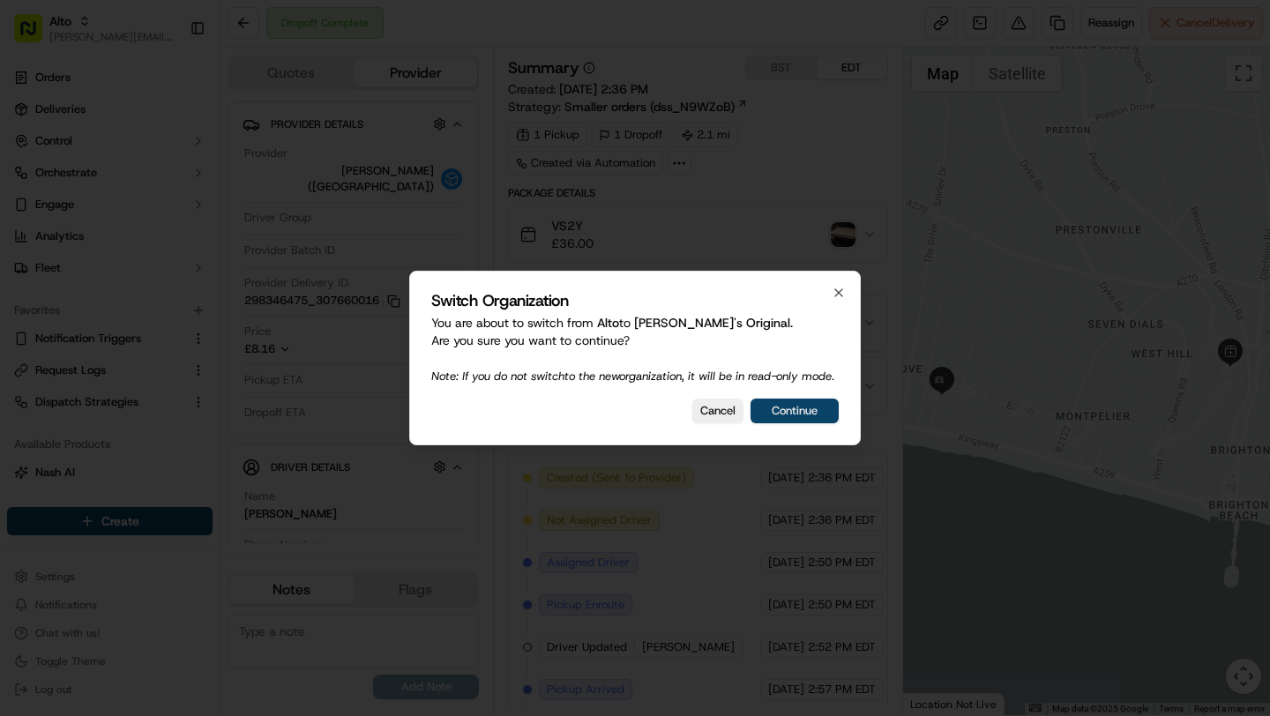
click at [780, 419] on button "Continue" at bounding box center [795, 411] width 88 height 25
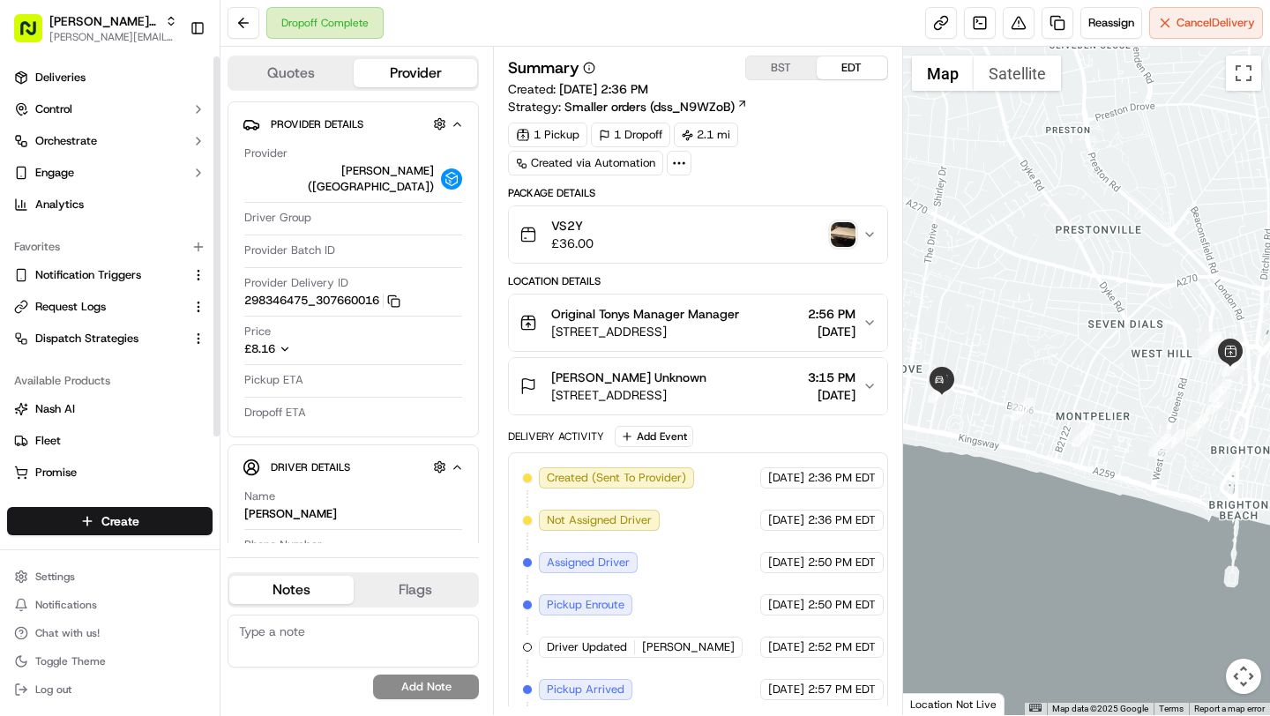
scroll to position [64, 0]
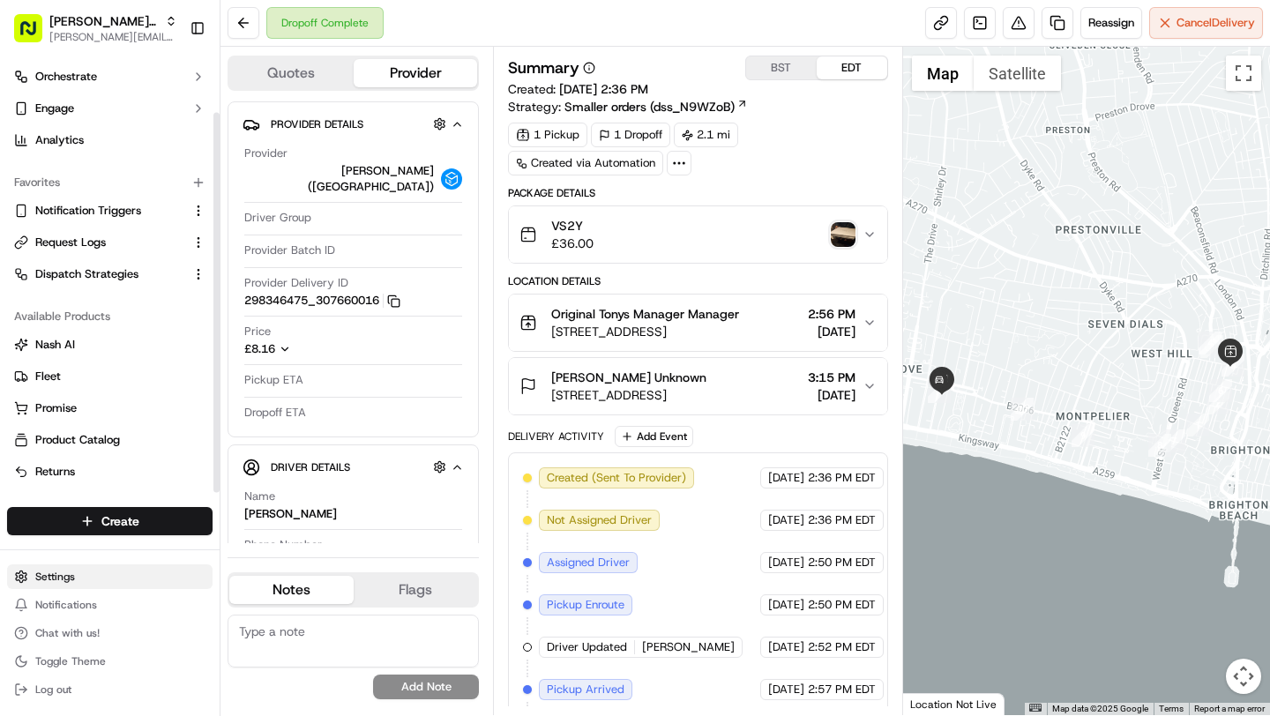
click at [56, 575] on html "Tony's Original brittany@usenash.com Toggle Sidebar Deliveries Control Orchestr…" at bounding box center [635, 358] width 1270 height 716
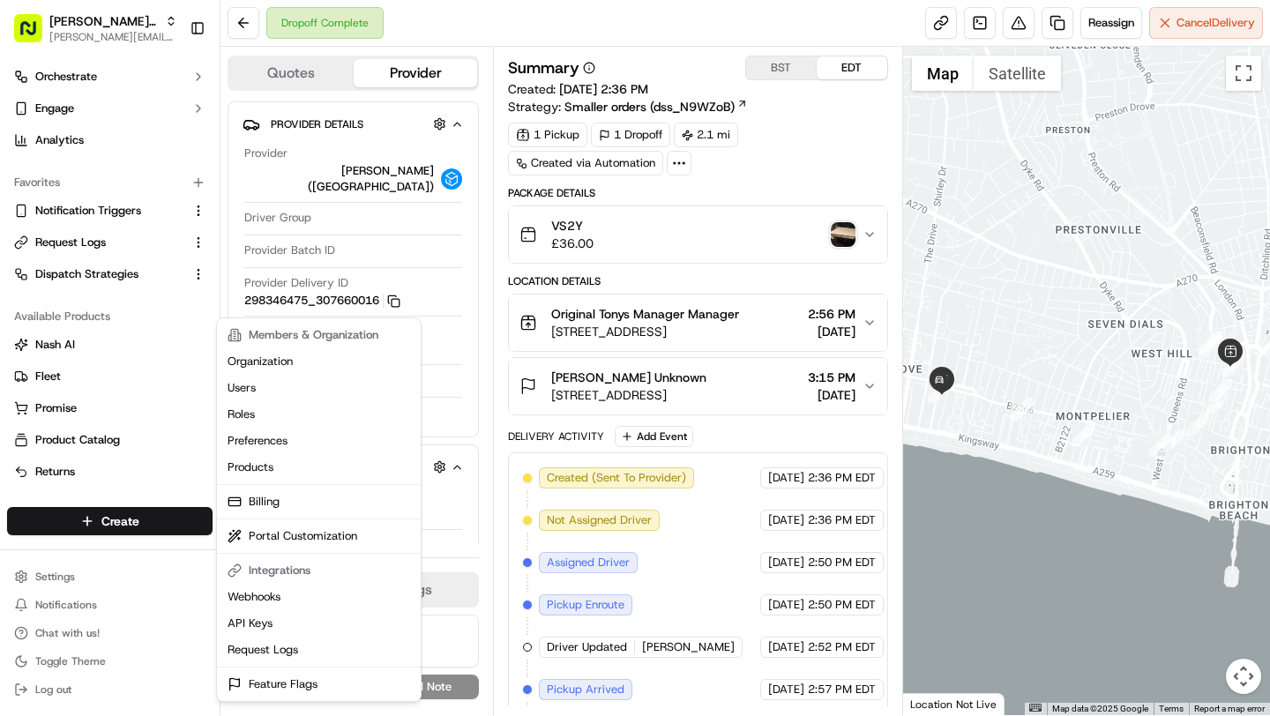
click at [87, 131] on html "Tony's Original brittany@usenash.com Toggle Sidebar Deliveries Control Orchestr…" at bounding box center [635, 358] width 1270 height 716
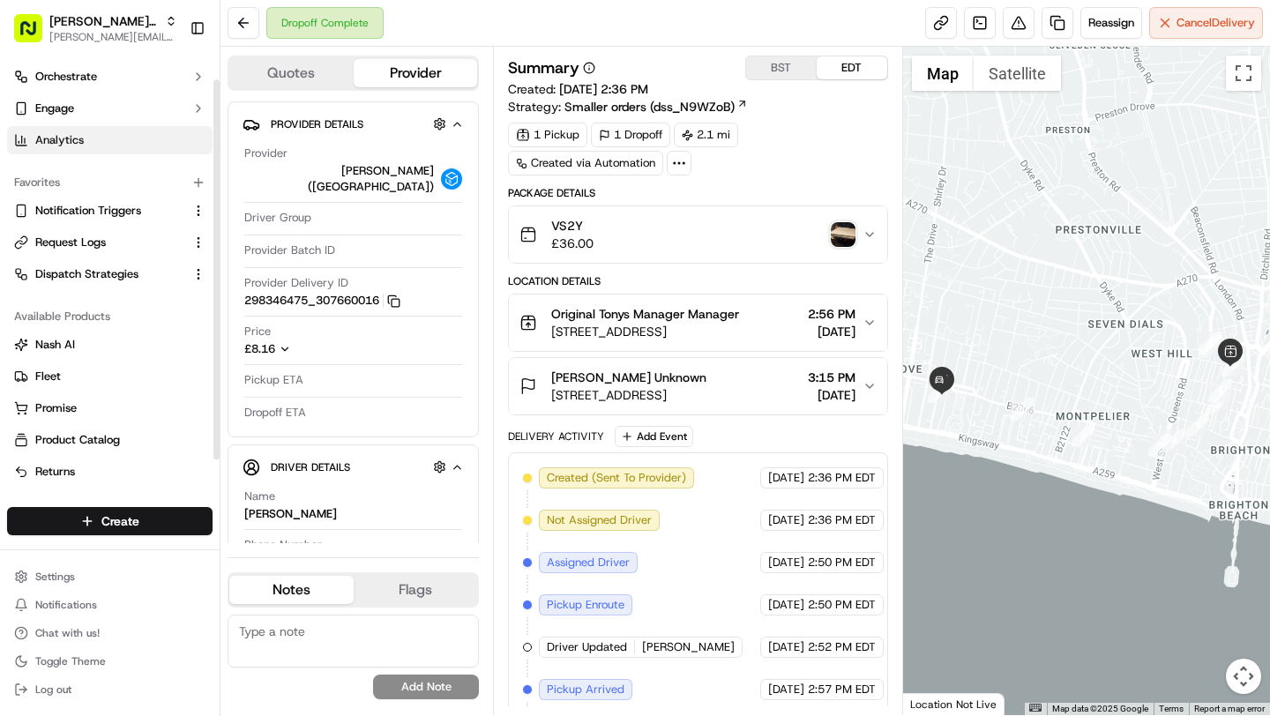
scroll to position [0, 0]
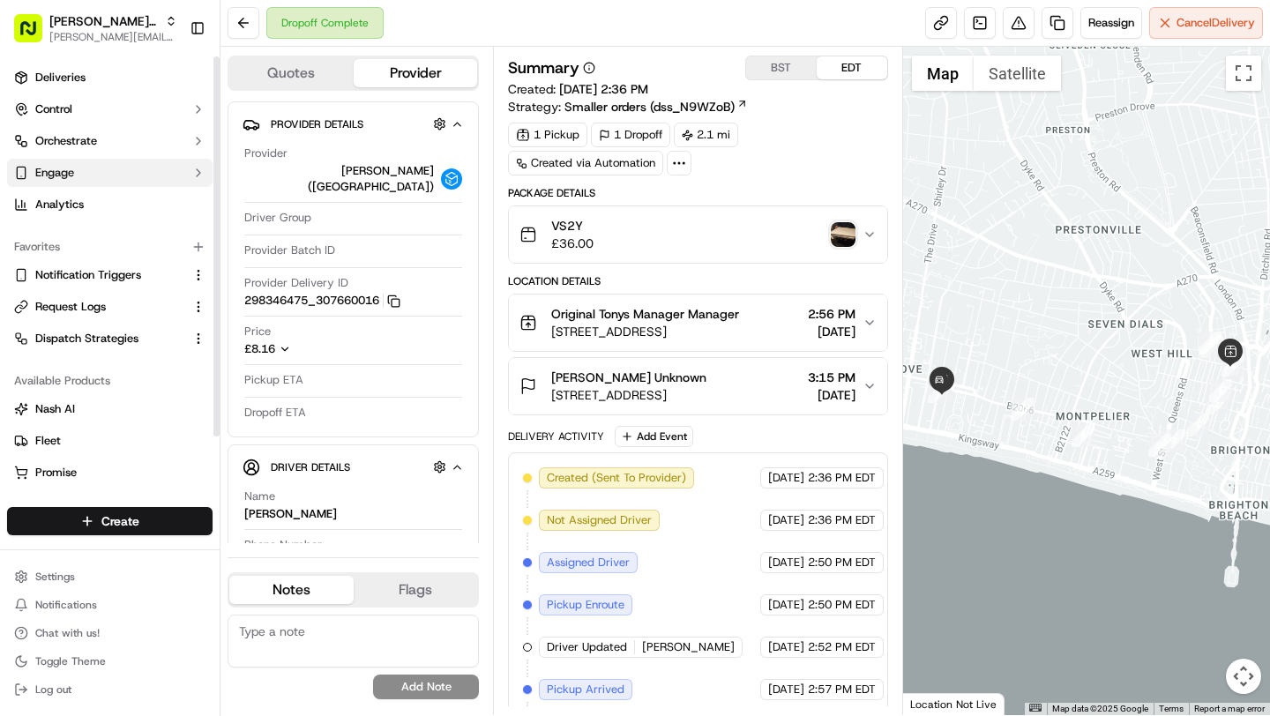
click at [76, 176] on button "Engage" at bounding box center [110, 173] width 206 height 28
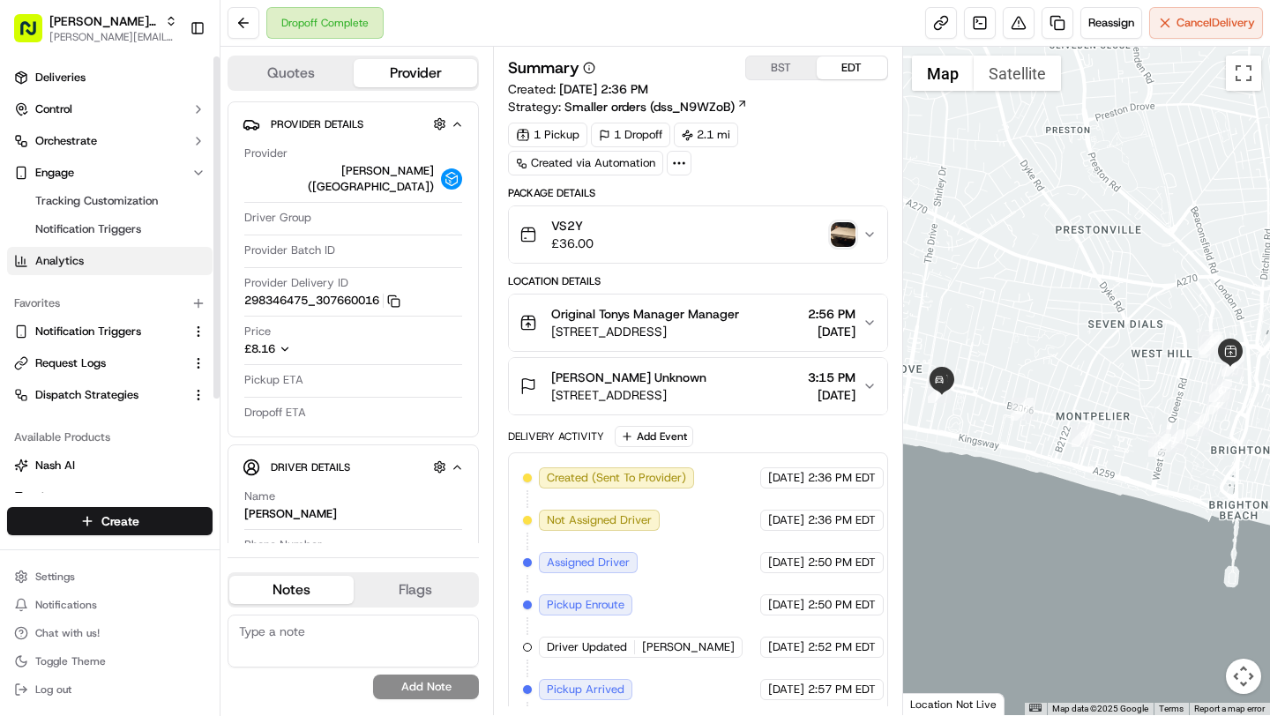
click at [71, 261] on span "Analytics" at bounding box center [59, 261] width 49 height 16
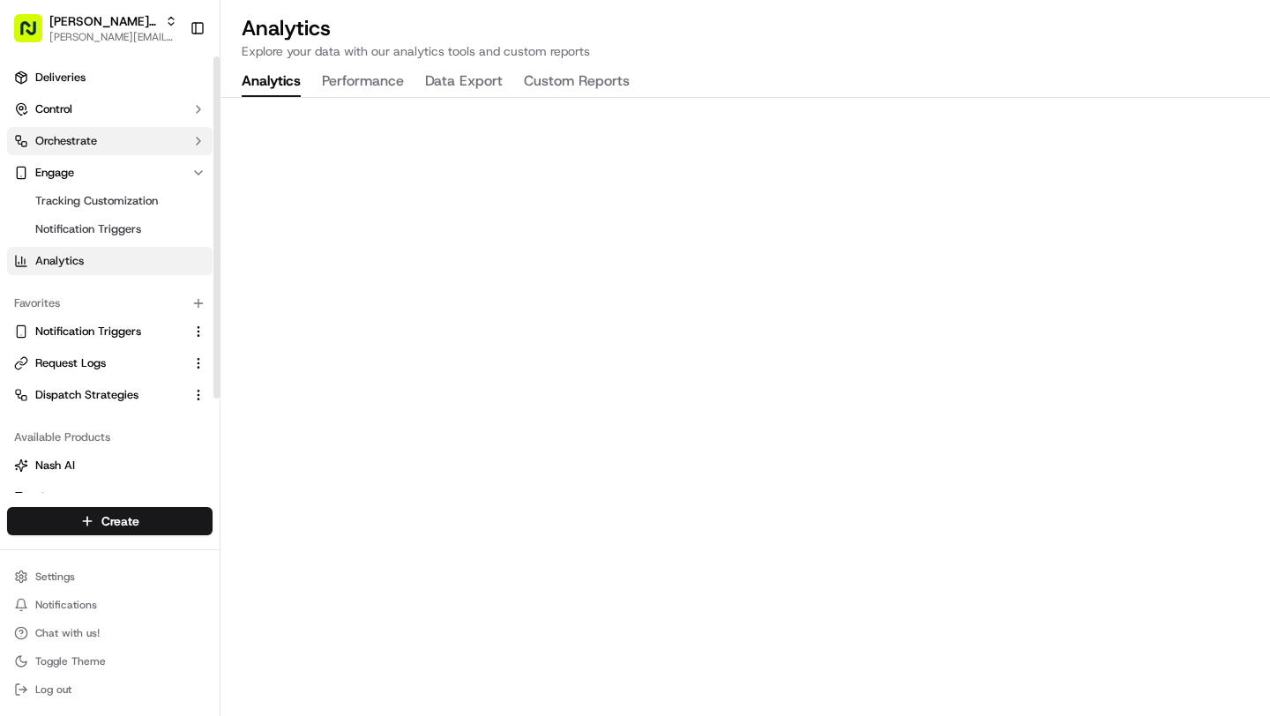
click at [75, 146] on span "Orchestrate" at bounding box center [66, 141] width 62 height 16
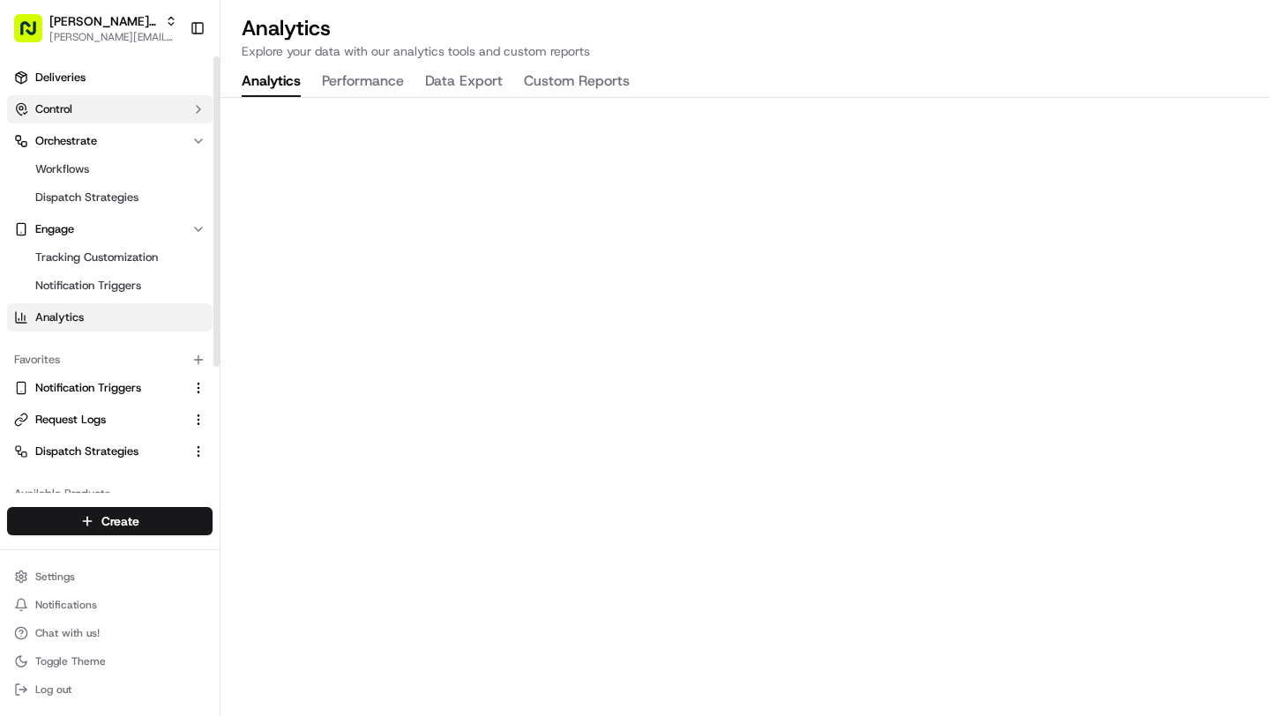
click at [73, 101] on button "Control" at bounding box center [110, 109] width 206 height 28
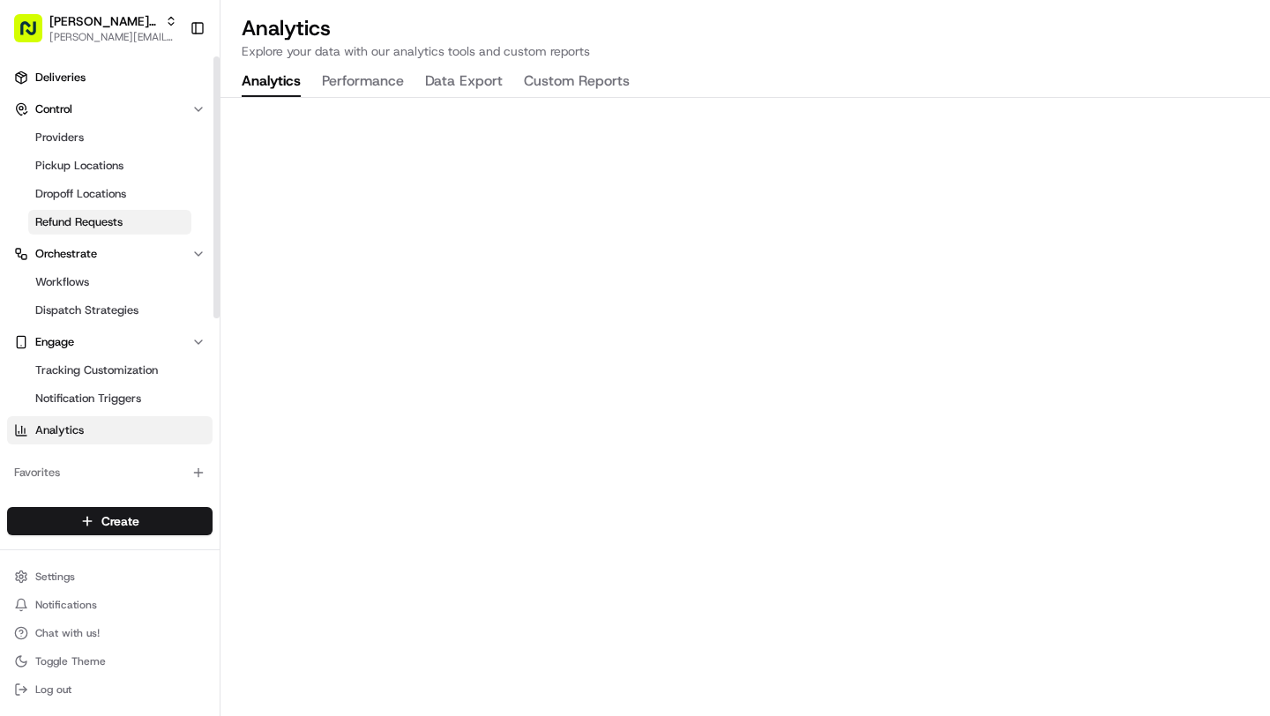
click at [77, 214] on span "Refund Requests" at bounding box center [78, 222] width 87 height 16
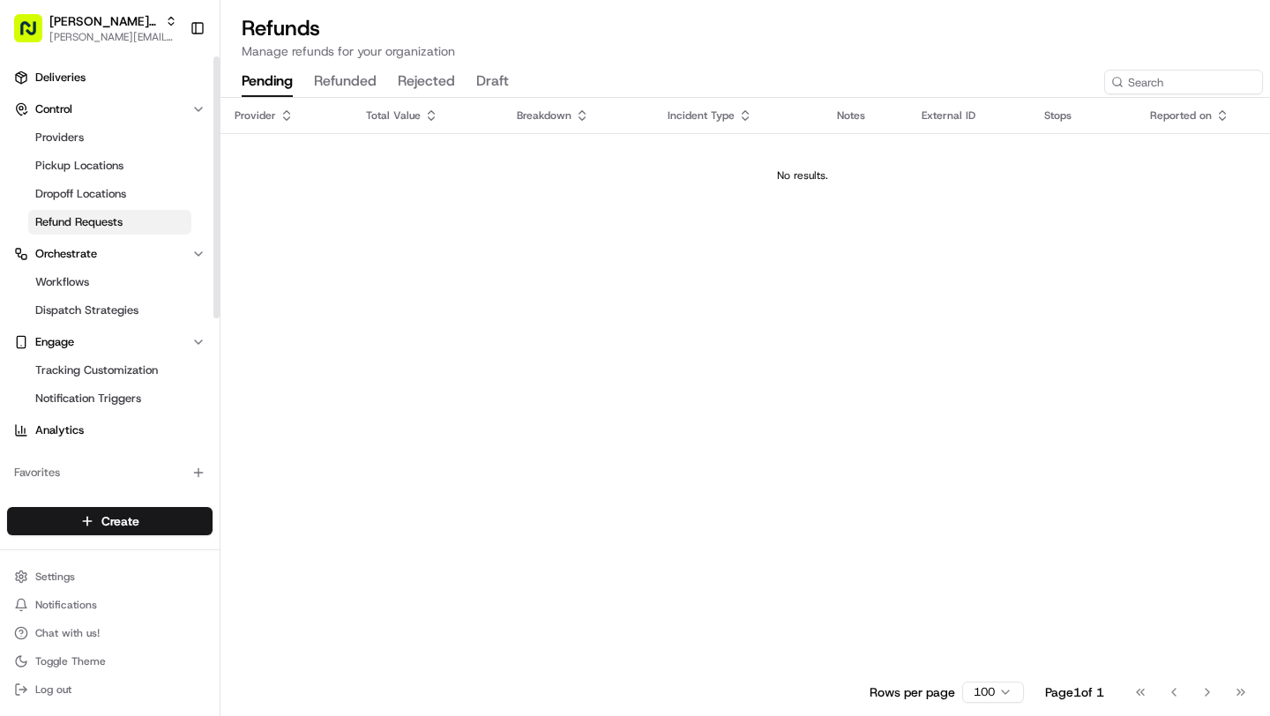
click at [322, 85] on button "refunded" at bounding box center [345, 82] width 63 height 30
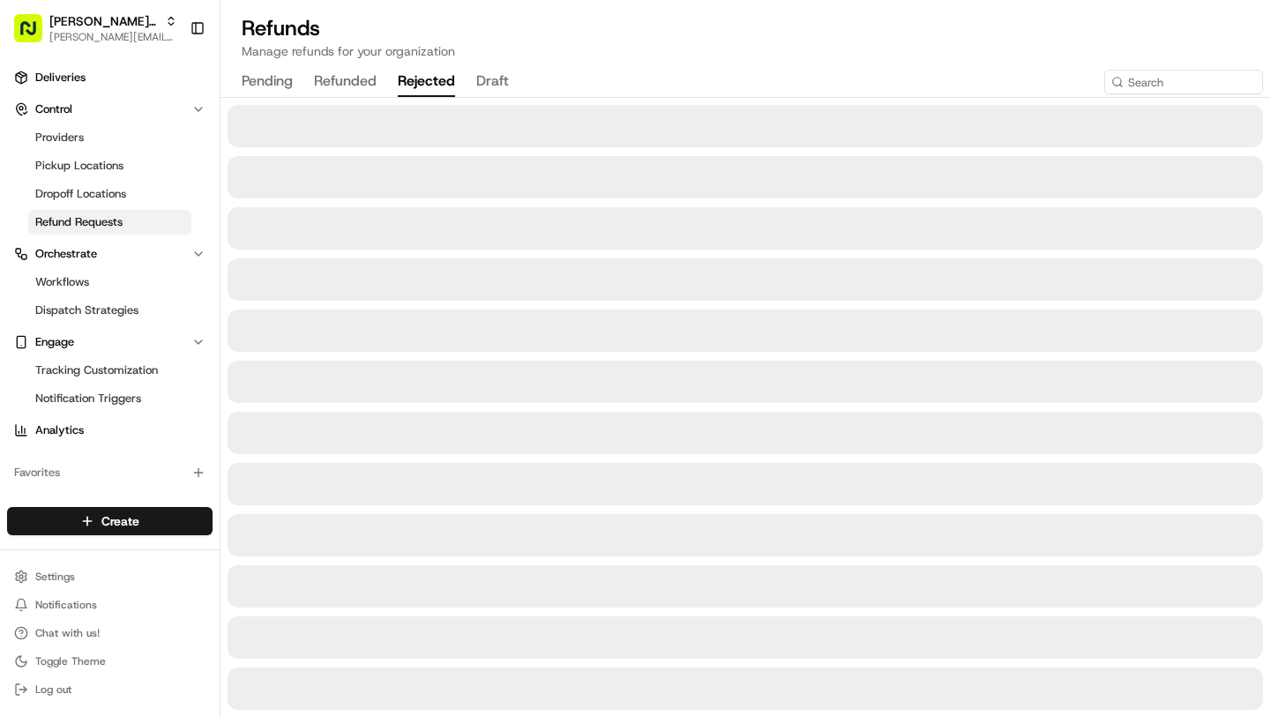
click at [429, 85] on button "rejected" at bounding box center [426, 82] width 57 height 30
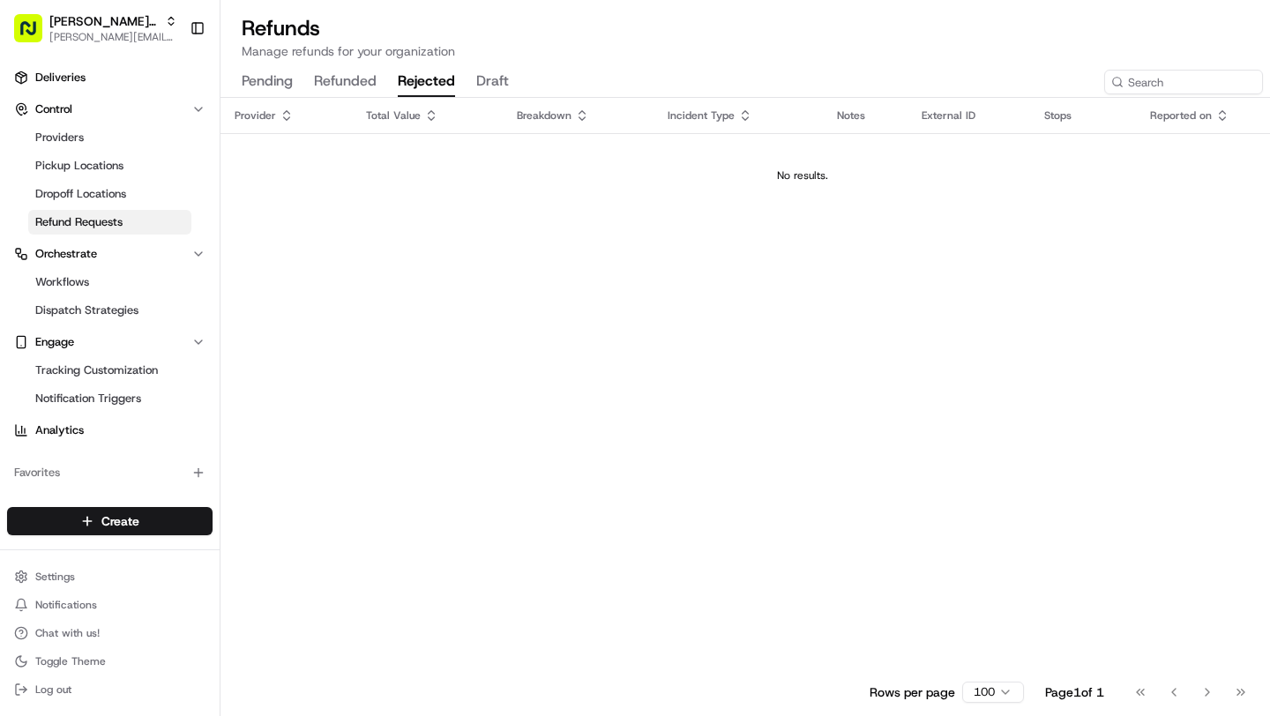
click at [486, 85] on button "draft" at bounding box center [492, 82] width 33 height 30
click at [277, 86] on button "pending" at bounding box center [267, 82] width 51 height 30
click at [94, 575] on html "Tony's Original brittany@usenash.com Toggle Sidebar Deliveries Control Provider…" at bounding box center [635, 358] width 1270 height 716
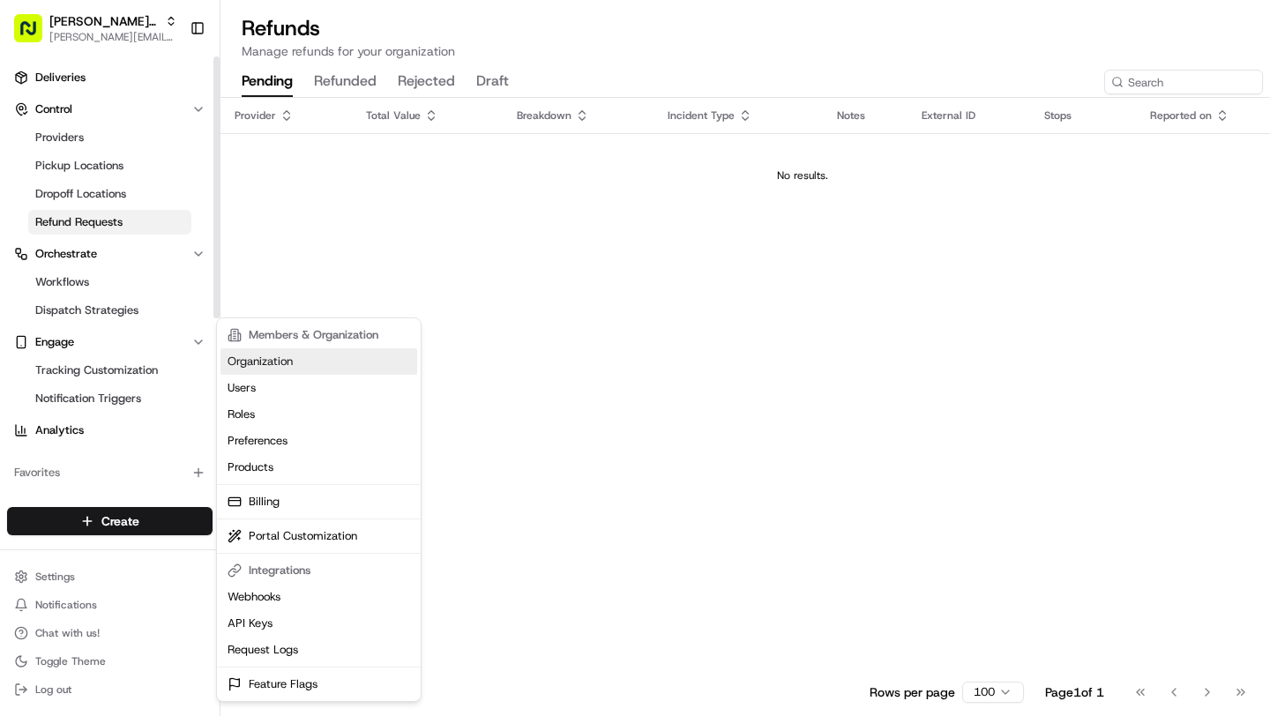
click at [288, 363] on link "Organization" at bounding box center [319, 361] width 197 height 26
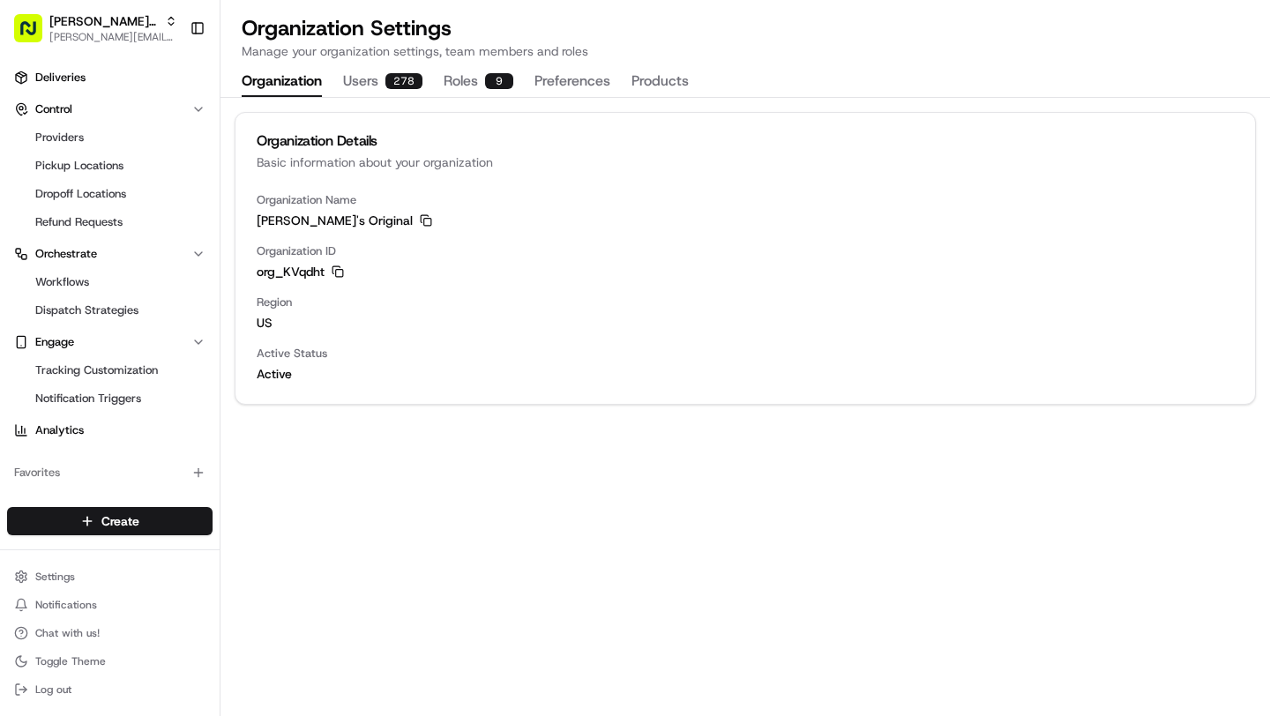
click at [344, 269] on div "org_KVqdht Copy org_KVqdht" at bounding box center [745, 272] width 977 height 18
click at [332, 274] on icon "button" at bounding box center [338, 272] width 12 height 12
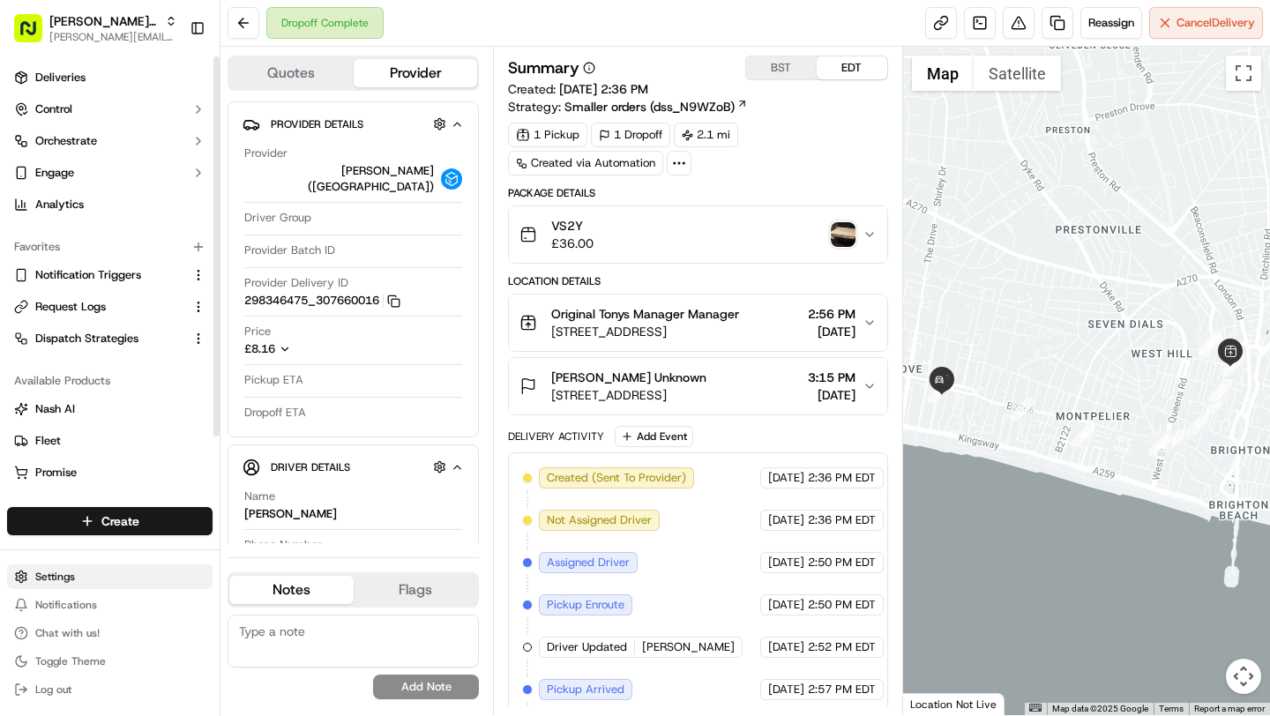
click at [68, 570] on html "Tony's Original brittany@usenash.com Toggle Sidebar Deliveries Control Orchestr…" at bounding box center [635, 358] width 1270 height 716
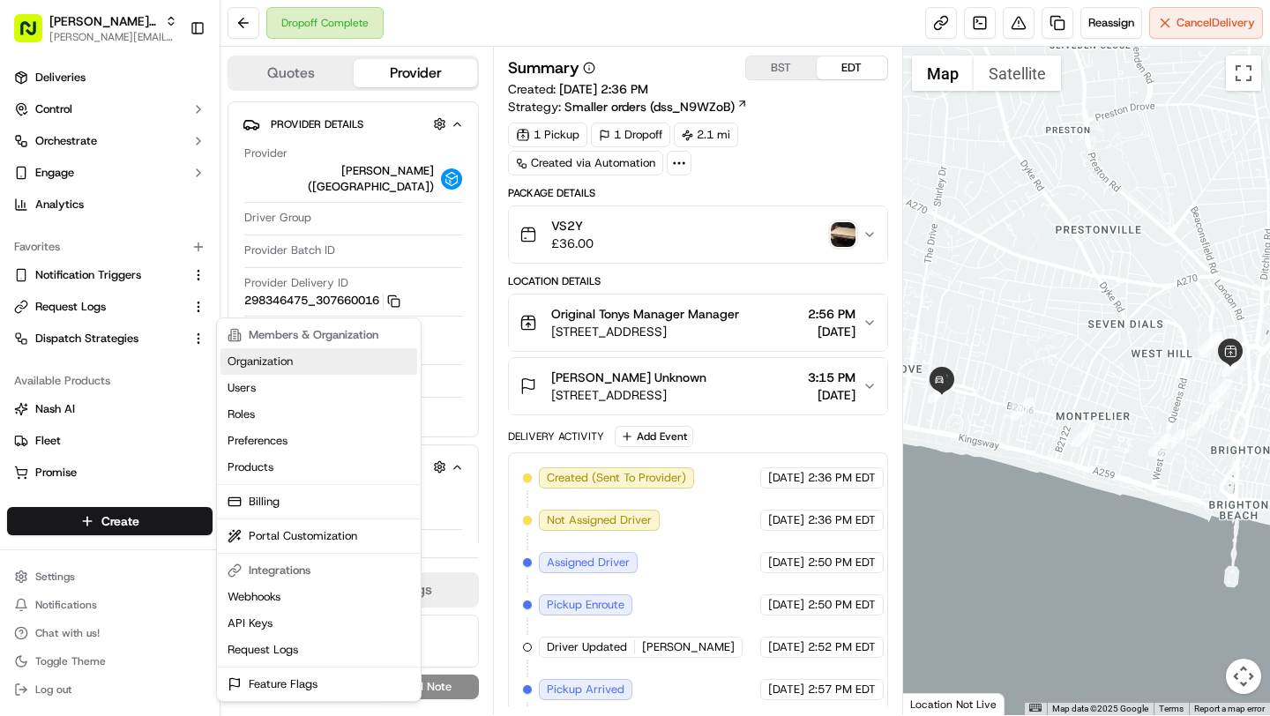
click at [295, 356] on link "Organization" at bounding box center [319, 361] width 197 height 26
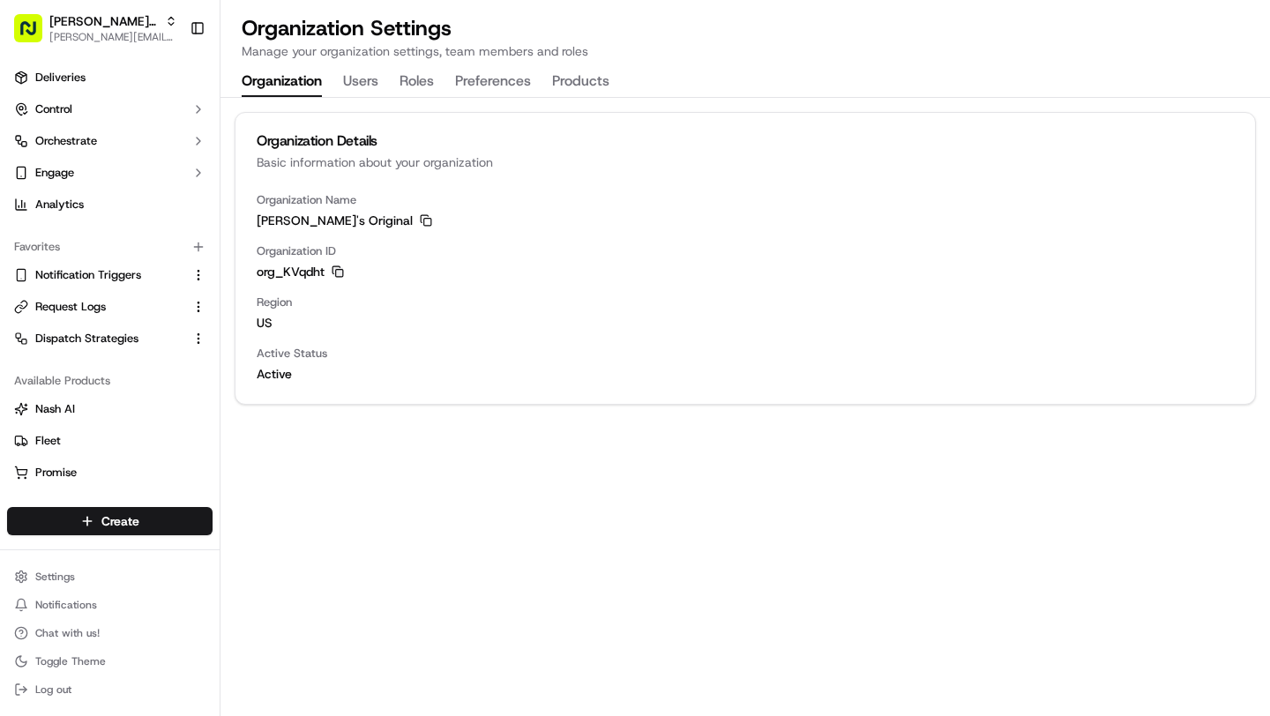
click at [336, 274] on rect "button" at bounding box center [339, 273] width 7 height 7
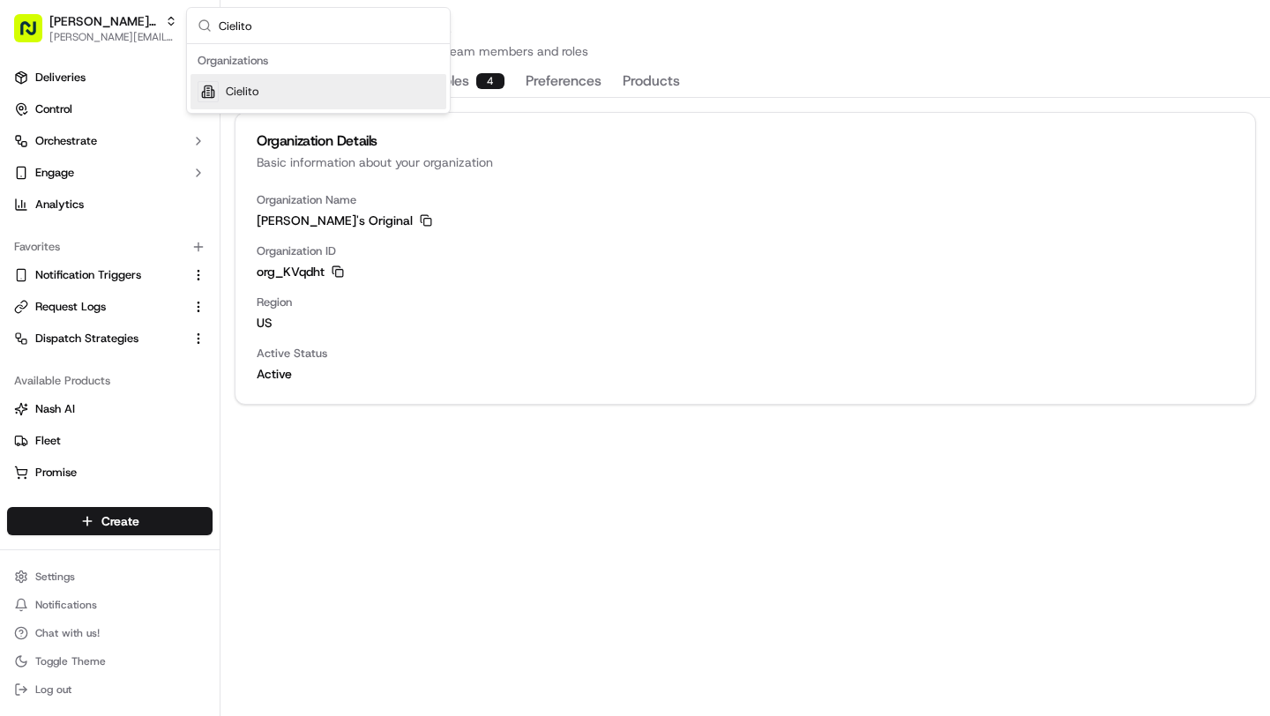
type input "Cielito"
click at [369, 97] on div "Cielito" at bounding box center [319, 91] width 256 height 35
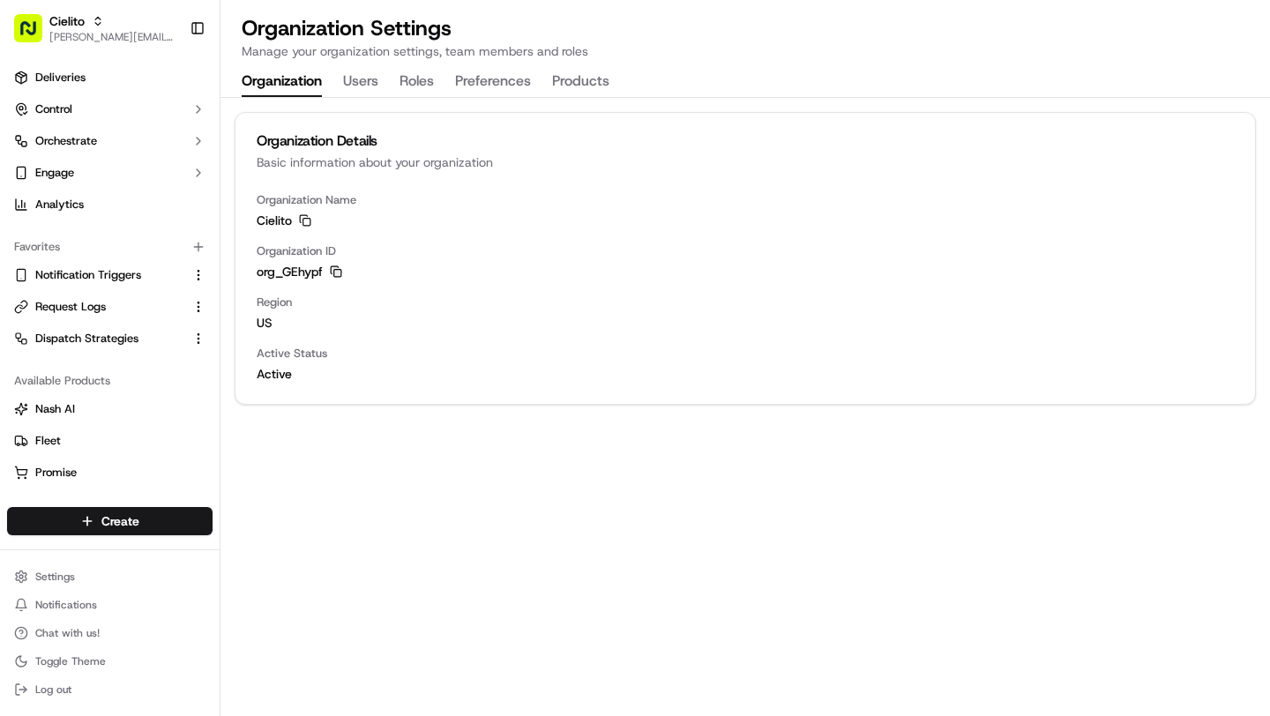
click at [336, 271] on icon "button" at bounding box center [336, 272] width 12 height 12
click at [335, 270] on rect "button" at bounding box center [337, 273] width 7 height 7
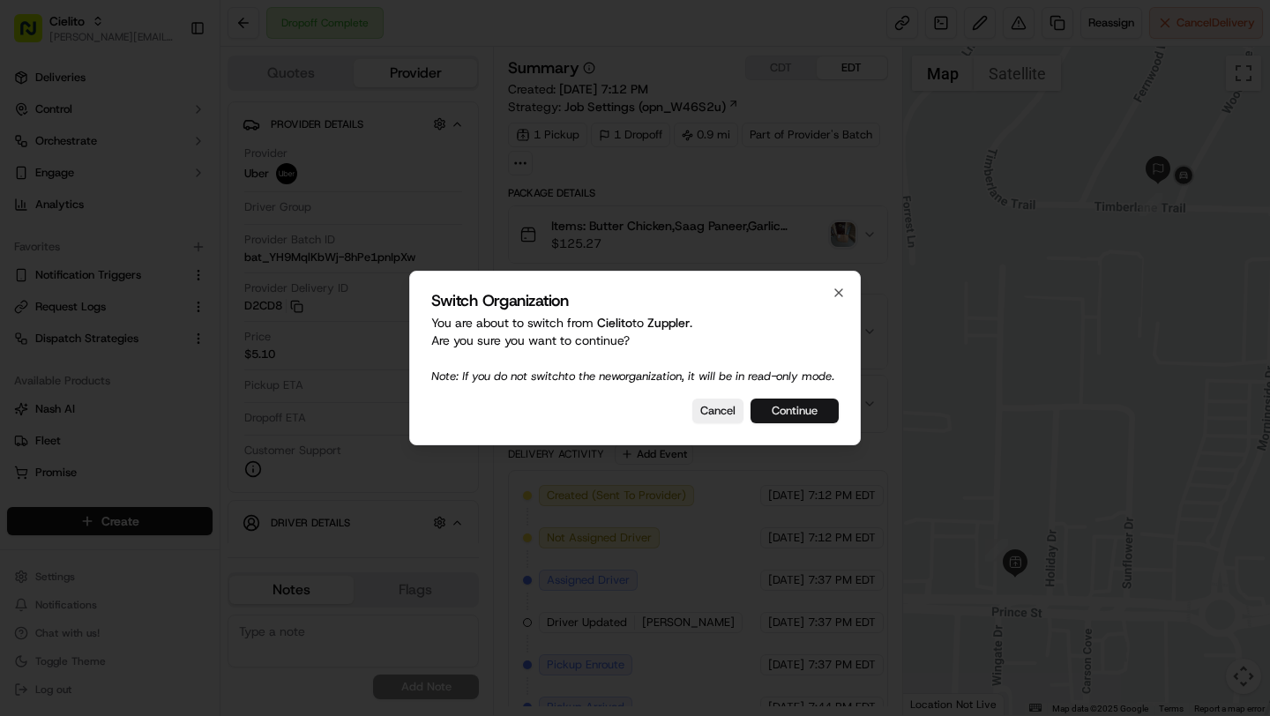
click at [826, 415] on button "Continue" at bounding box center [795, 411] width 88 height 25
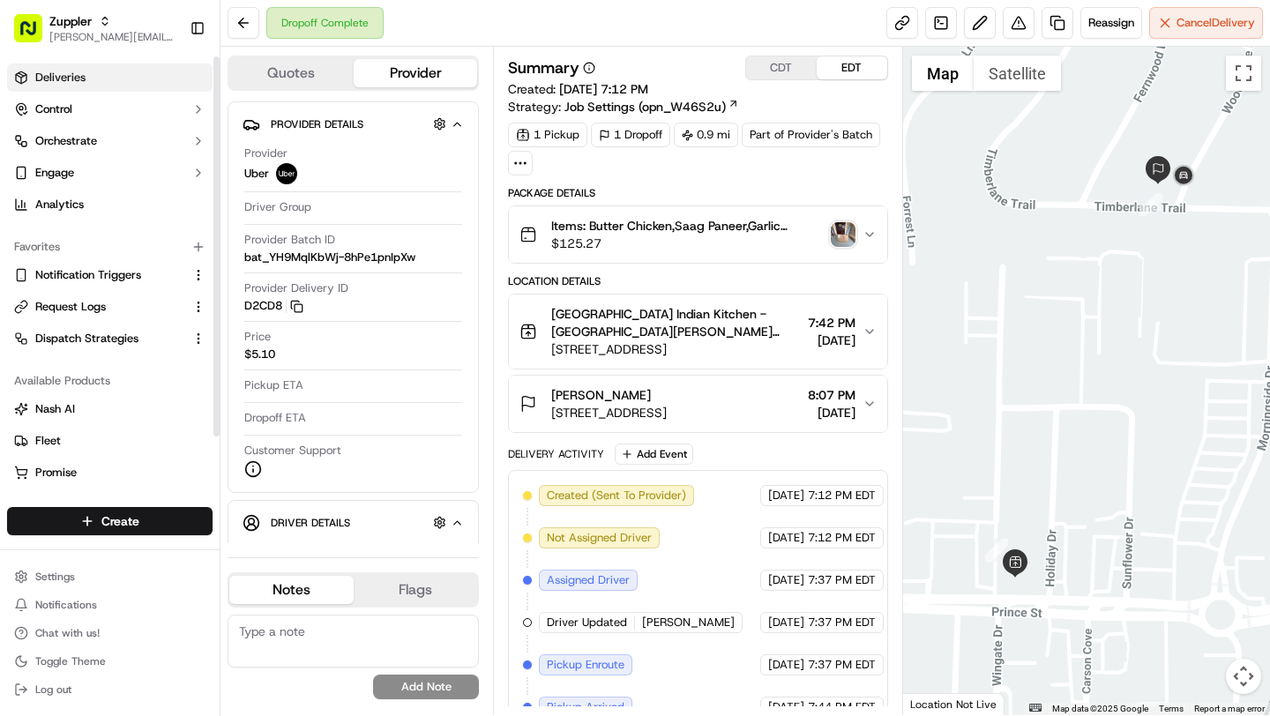
click at [104, 85] on link "Deliveries" at bounding box center [110, 78] width 206 height 28
click at [109, 82] on link "Deliveries" at bounding box center [110, 78] width 206 height 28
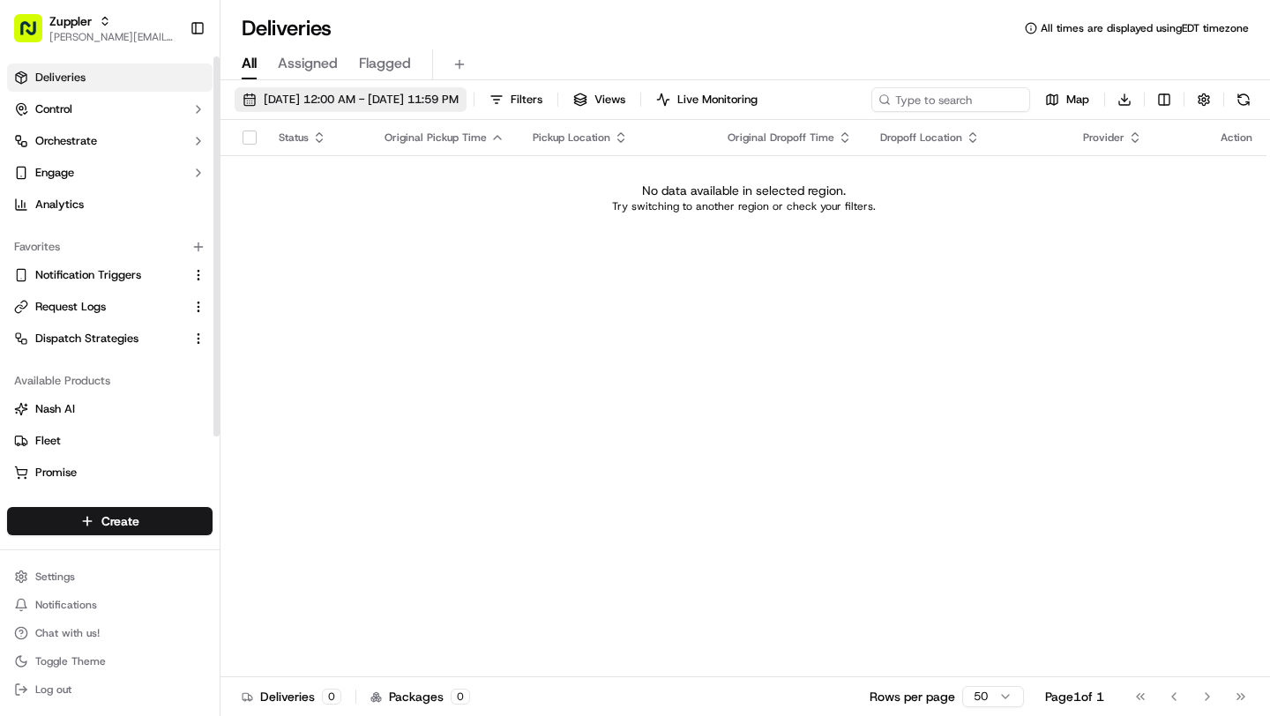
click at [350, 95] on span "09/19/2025 12:00 AM - 09/19/2025 11:59 PM" at bounding box center [361, 100] width 195 height 16
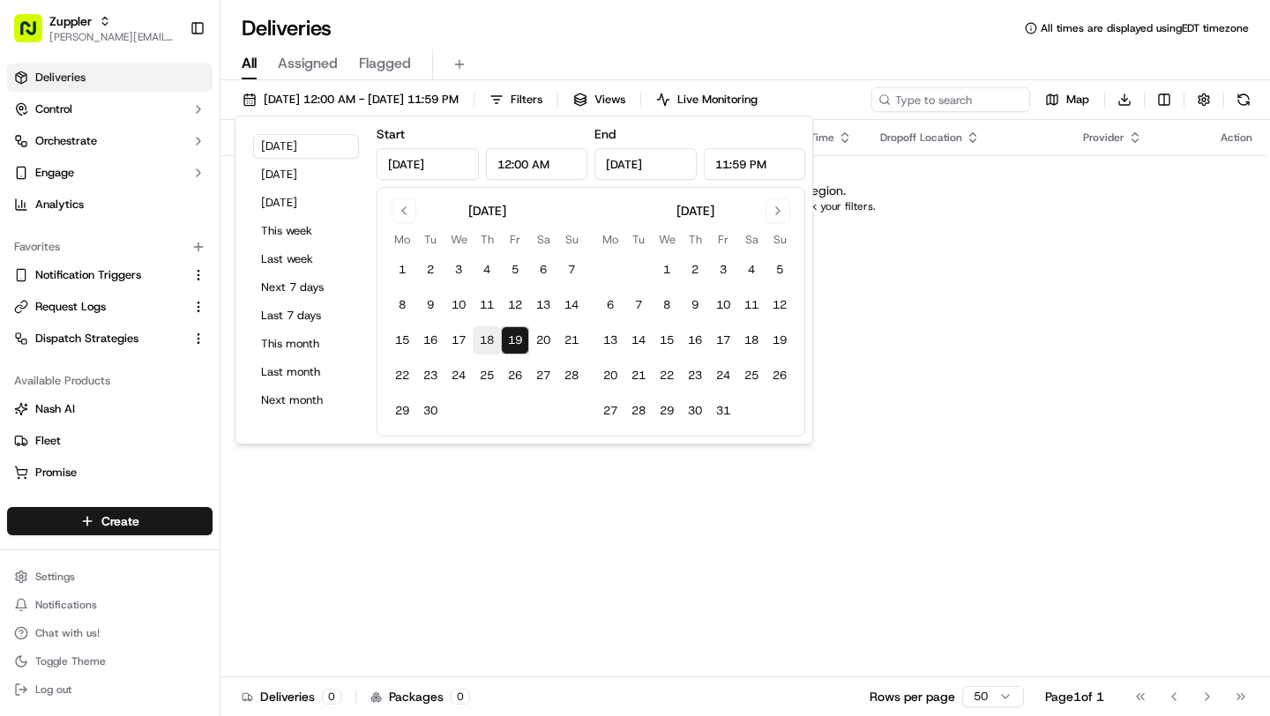
click at [485, 336] on button "18" at bounding box center [487, 340] width 28 height 28
type input "Sep 18, 2025"
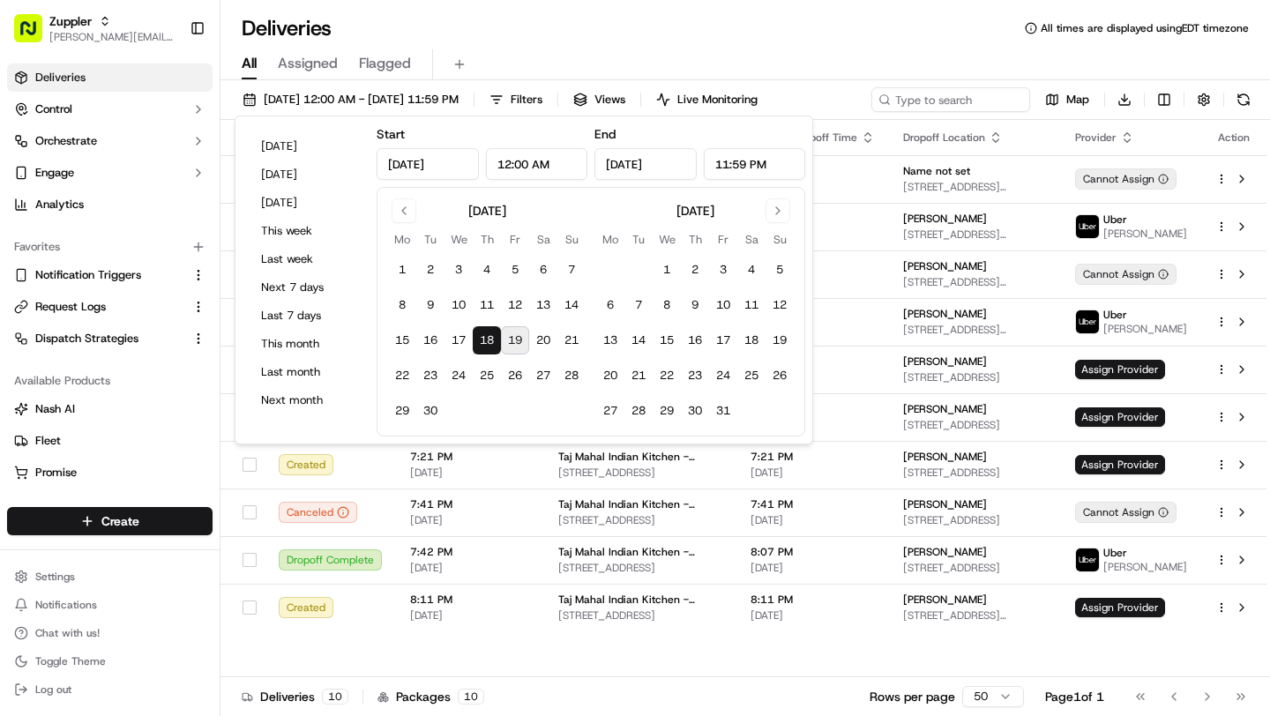
click at [677, 49] on div "All Assigned Flagged" at bounding box center [746, 64] width 1050 height 31
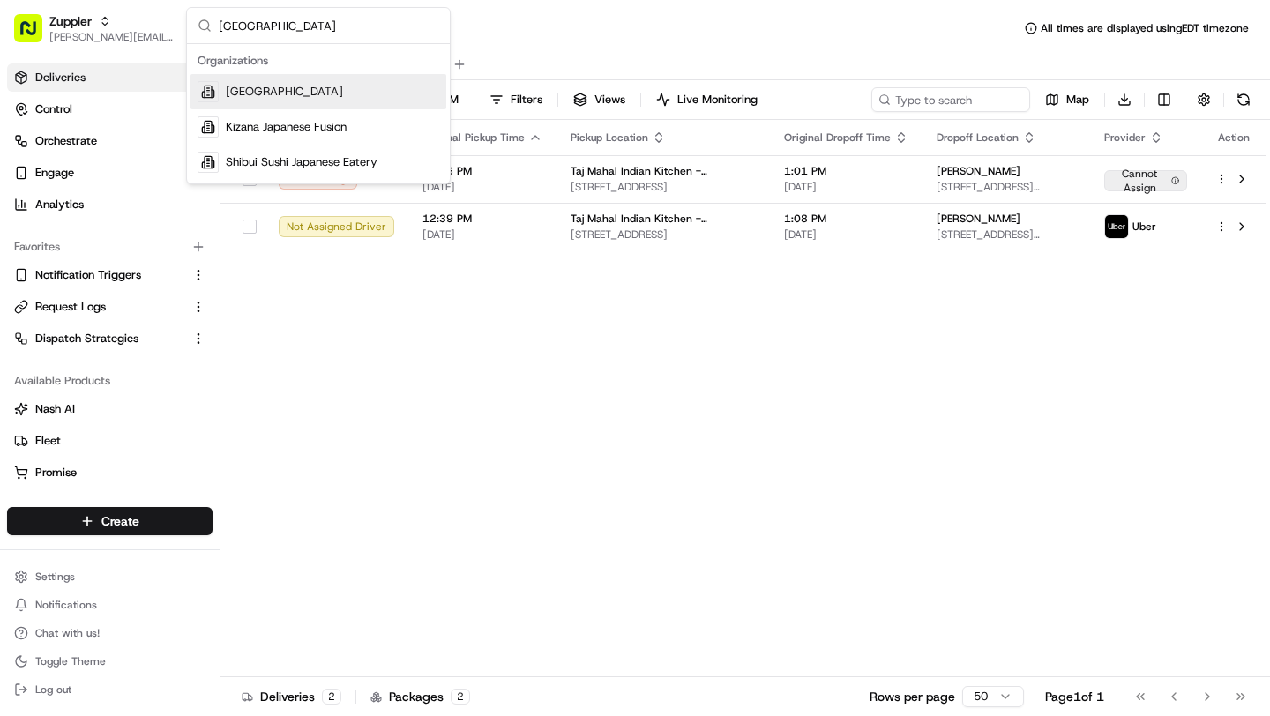
type input "[GEOGRAPHIC_DATA]"
click at [396, 87] on div "[GEOGRAPHIC_DATA]" at bounding box center [319, 91] width 256 height 35
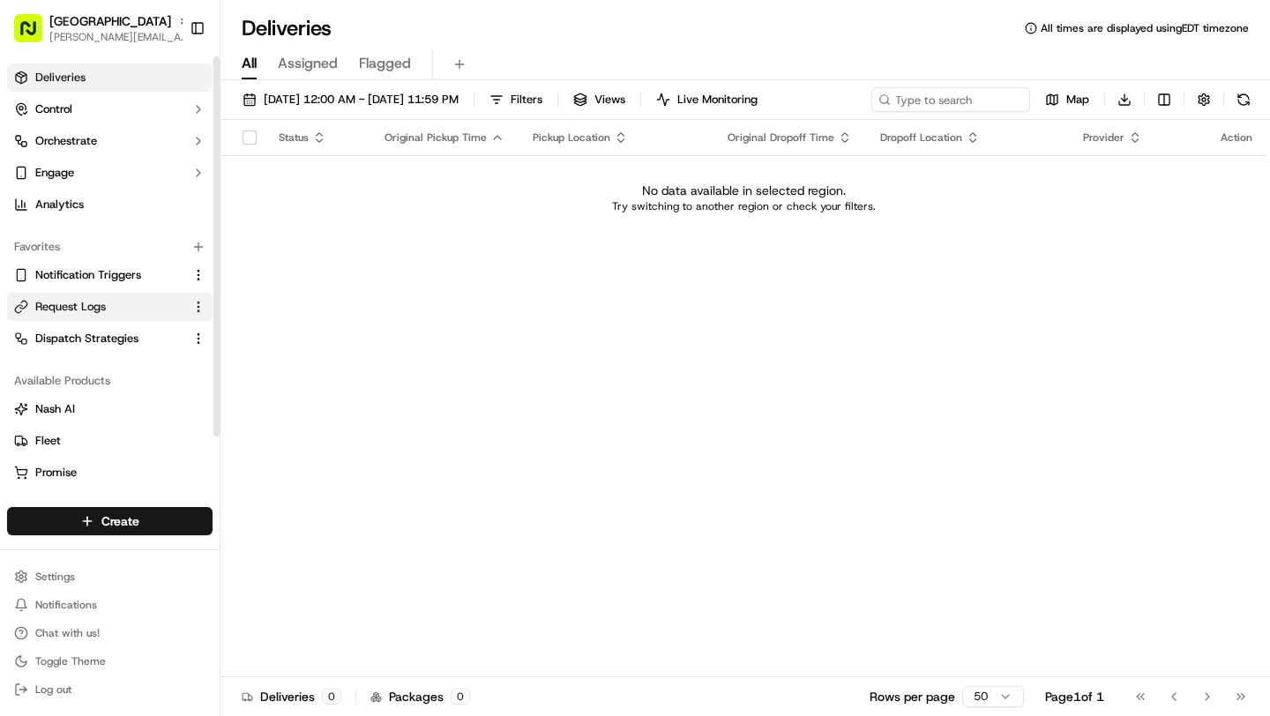
click at [91, 317] on button "Request Logs" at bounding box center [110, 307] width 206 height 28
click at [137, 311] on link "Request Logs" at bounding box center [99, 307] width 170 height 16
